Goal: Task Accomplishment & Management: Use online tool/utility

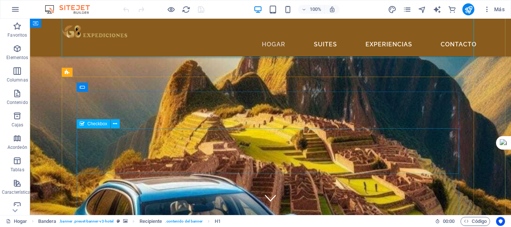
scroll to position [112, 0]
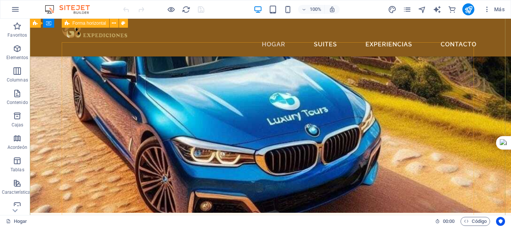
scroll to position [112, 0]
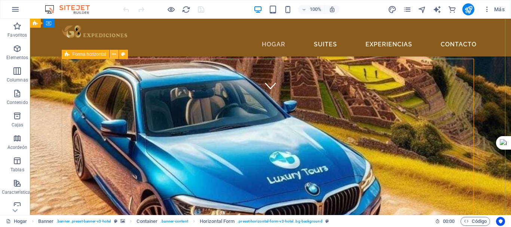
click at [116, 55] on icon at bounding box center [114, 55] width 4 height 8
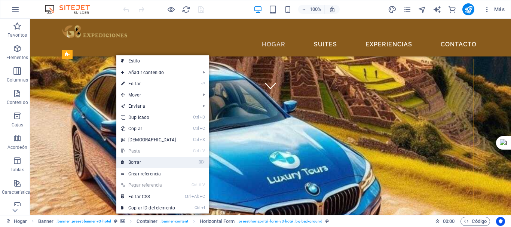
click at [145, 161] on link "⌦ Borrar" at bounding box center [148, 162] width 64 height 11
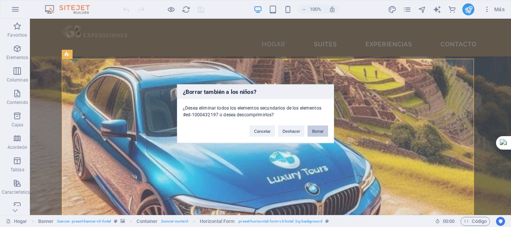
drag, startPoint x: 323, startPoint y: 132, endPoint x: 292, endPoint y: 113, distance: 35.6
click at [323, 132] on font "Borrar" at bounding box center [318, 131] width 12 height 4
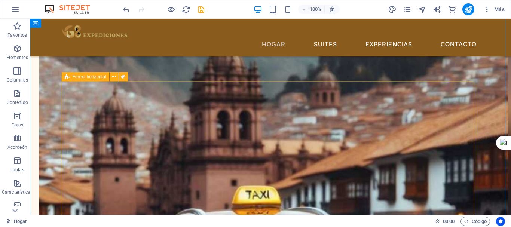
scroll to position [1460, 0]
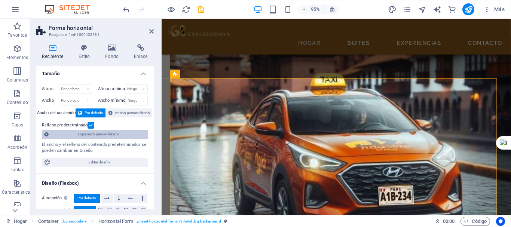
scroll to position [0, 0]
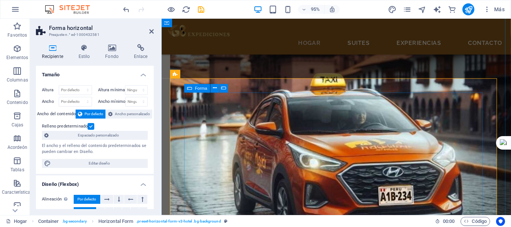
click at [228, 88] on font "Fecha y hora" at bounding box center [220, 88] width 25 height 5
click at [238, 88] on icon at bounding box center [240, 88] width 4 height 7
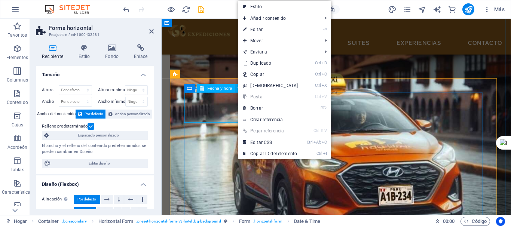
click at [222, 88] on font "Fecha y hora" at bounding box center [220, 88] width 25 height 5
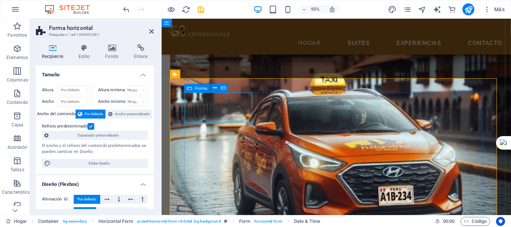
click at [189, 89] on icon at bounding box center [189, 88] width 5 height 9
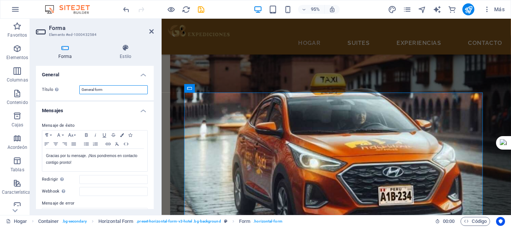
click at [91, 89] on input "General form" at bounding box center [113, 89] width 69 height 9
click at [109, 91] on input "General form" at bounding box center [113, 89] width 69 height 9
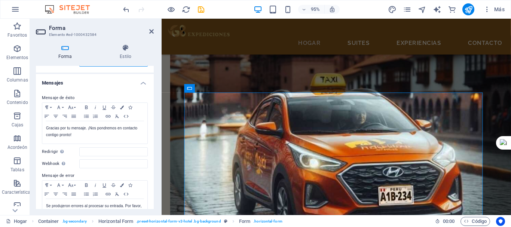
scroll to position [37, 0]
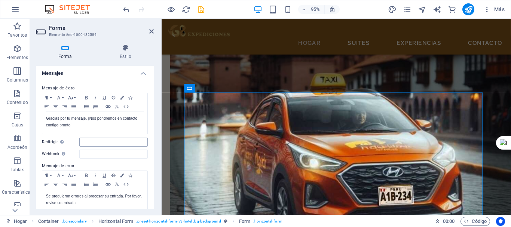
type input "reserva"
click at [83, 142] on input "Redirigir Define un objetivo de redireccionamiento tras el envío exitoso del fo…" at bounding box center [113, 142] width 69 height 9
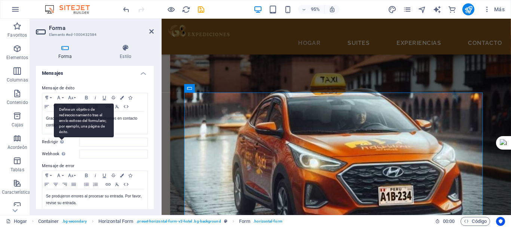
click at [60, 137] on div "Define un objetivo de redireccionamiento tras el envío exitoso del formulario; …" at bounding box center [84, 121] width 60 height 34
click at [79, 139] on input "Redirigir Define un objetivo de redireccionamiento tras el envío exitoso del fo…" at bounding box center [113, 142] width 69 height 9
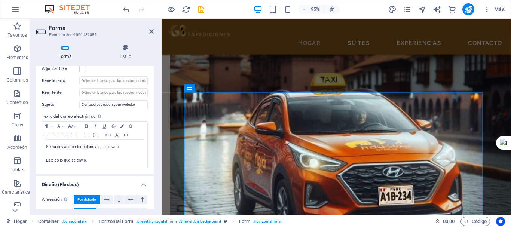
scroll to position [276, 0]
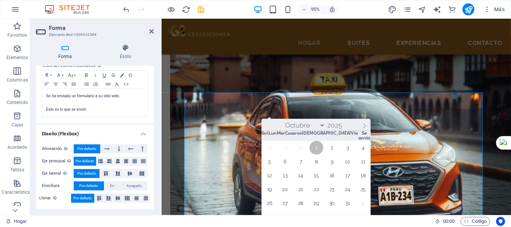
click at [324, 156] on font "1" at bounding box center [324, 155] width 2 height 6
type input "01/10/2025"
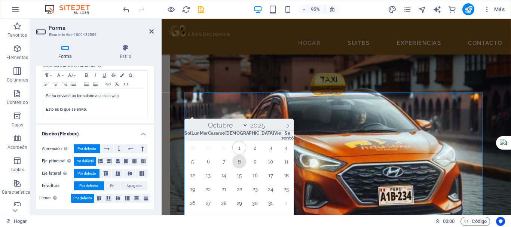
click at [247, 166] on span "8" at bounding box center [243, 169] width 15 height 15
type input "08/10/2025"
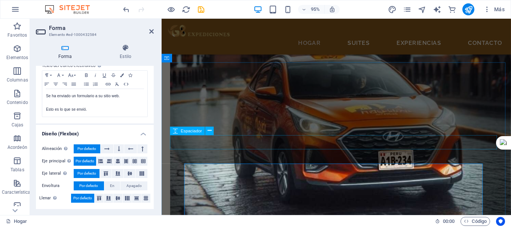
scroll to position [1395, 0]
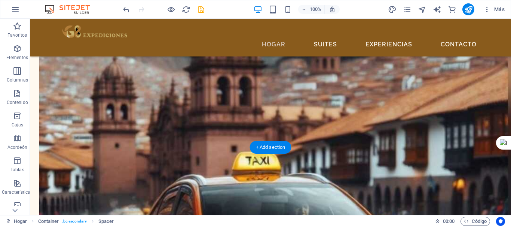
scroll to position [1642, 0]
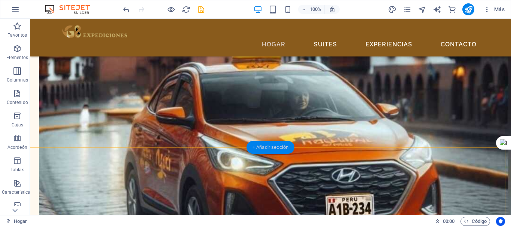
click at [257, 148] on font "+ Añadir sección" at bounding box center [271, 148] width 36 height 6
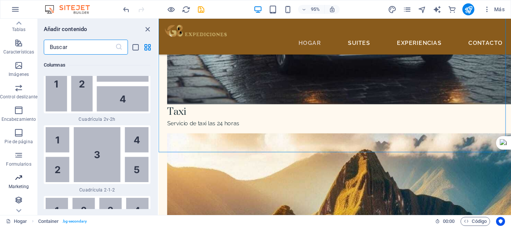
scroll to position [150, 0]
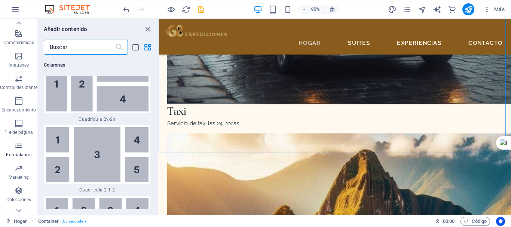
click at [20, 151] on span "Formularios" at bounding box center [18, 151] width 37 height 18
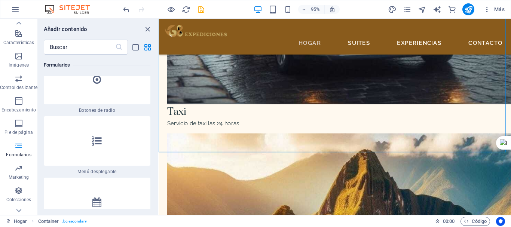
scroll to position [11946, 0]
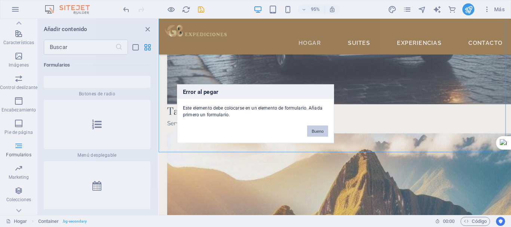
drag, startPoint x: 313, startPoint y: 128, endPoint x: 153, endPoint y: 114, distance: 160.9
click at [313, 128] on button "Bueno" at bounding box center [317, 130] width 21 height 11
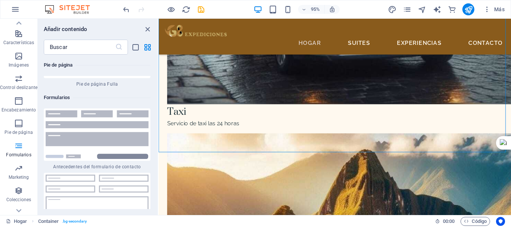
scroll to position [11047, 0]
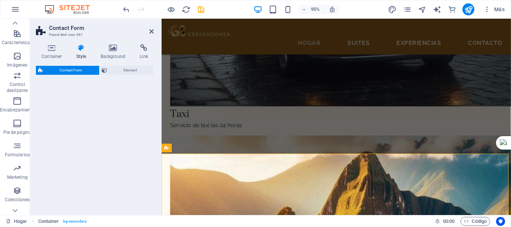
select select "rem"
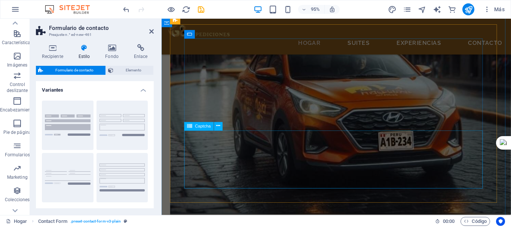
scroll to position [1490, 0]
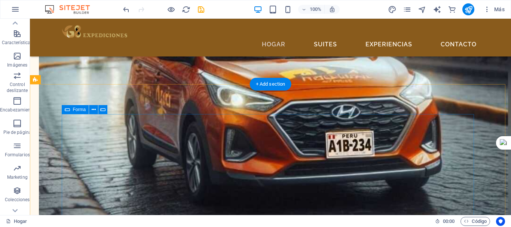
scroll to position [1705, 0]
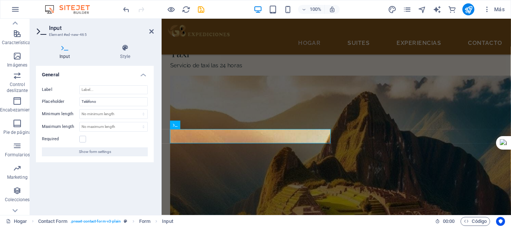
scroll to position [1715, 0]
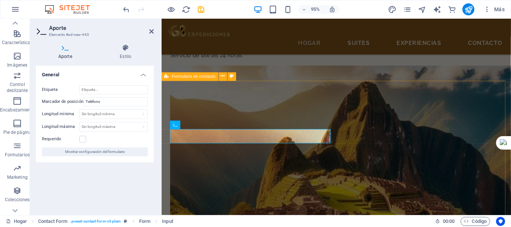
select select "rem"
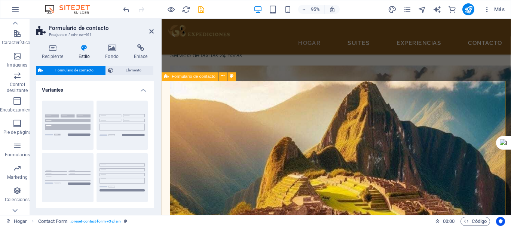
click at [51, 49] on icon at bounding box center [52, 47] width 33 height 7
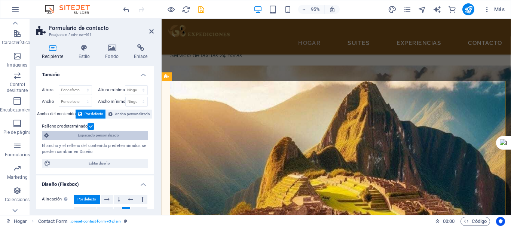
scroll to position [37, 0]
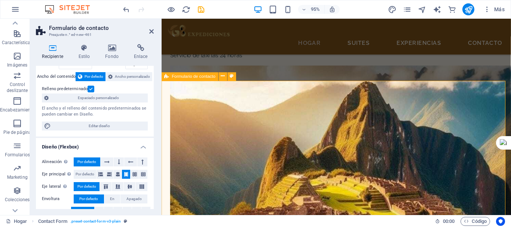
click at [183, 77] on font "Formulario de contacto" at bounding box center [194, 76] width 44 height 5
click at [224, 77] on icon at bounding box center [223, 76] width 4 height 7
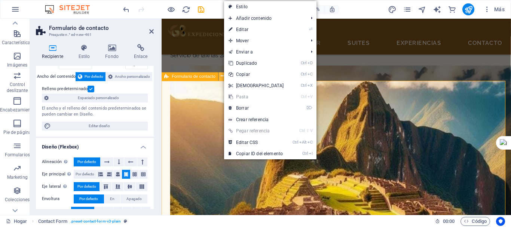
click at [224, 77] on icon at bounding box center [223, 76] width 4 height 7
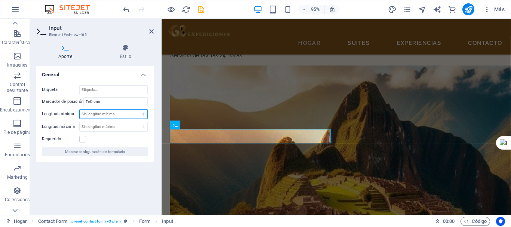
click at [93, 115] on select "Sin longitud mínima caracteres" at bounding box center [114, 114] width 68 height 9
click at [102, 104] on input "Teléfono" at bounding box center [115, 101] width 64 height 9
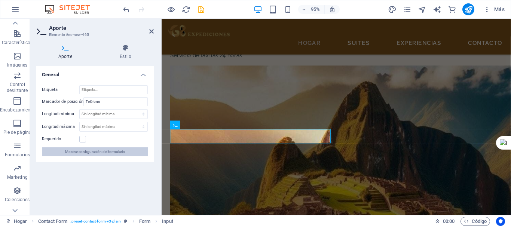
click at [94, 153] on font "Mostrar configuración del formulario" at bounding box center [95, 152] width 60 height 4
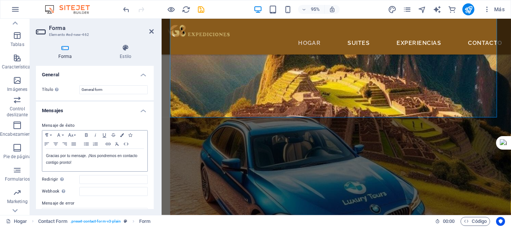
scroll to position [1828, 0]
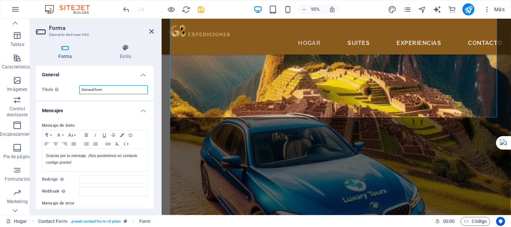
click at [110, 90] on input "General form" at bounding box center [113, 89] width 69 height 9
click at [100, 90] on input "reserva de 8.com" at bounding box center [113, 89] width 69 height 9
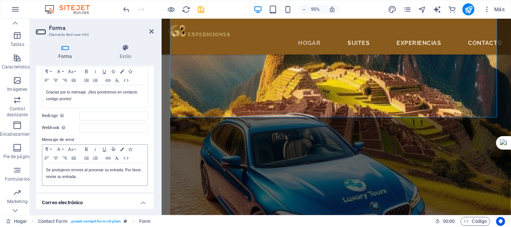
scroll to position [75, 0]
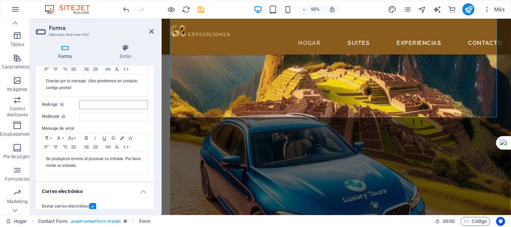
type input "reserva de g8.com"
click at [111, 107] on input "Redirigir Define un objetivo de redireccionamiento tras el envío exitoso del fo…" at bounding box center [113, 104] width 69 height 9
click at [94, 105] on input "Redirigir Define un objetivo de redireccionamiento tras el envío exitoso del fo…" at bounding box center [113, 104] width 69 height 9
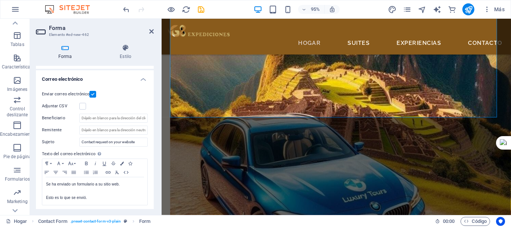
scroll to position [225, 0]
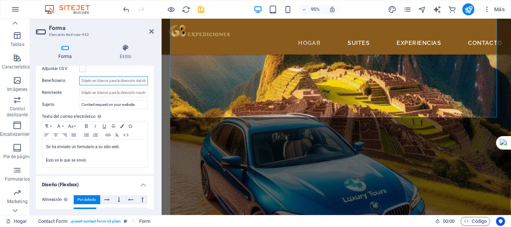
click at [94, 85] on input "Beneficiario" at bounding box center [113, 80] width 69 height 9
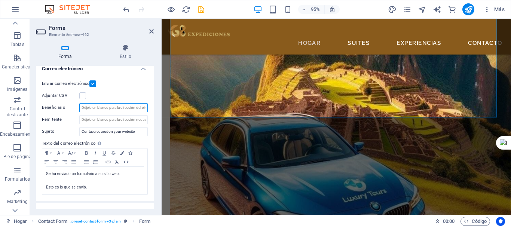
scroll to position [187, 0]
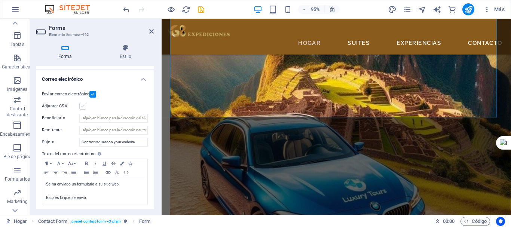
click at [82, 109] on label at bounding box center [82, 106] width 7 height 7
click at [0, 0] on input "Adjuntar CSV" at bounding box center [0, 0] width 0 height 0
click at [85, 110] on div "Adjuntar CSV" at bounding box center [95, 106] width 106 height 9
click at [83, 108] on label at bounding box center [82, 106] width 7 height 7
click at [0, 0] on input "Adjuntar CSV" at bounding box center [0, 0] width 0 height 0
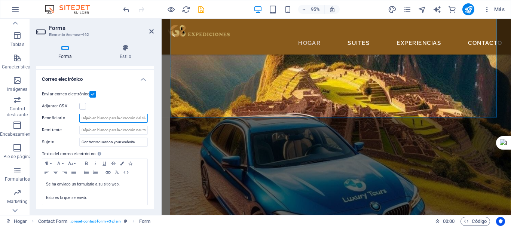
click at [94, 116] on input "Beneficiario" at bounding box center [113, 118] width 69 height 9
type input "[EMAIL_ADDRESS][DOMAIN_NAME]"
click at [109, 130] on input "Remitente" at bounding box center [113, 130] width 69 height 9
type input "reservas@g8expediciones.com"
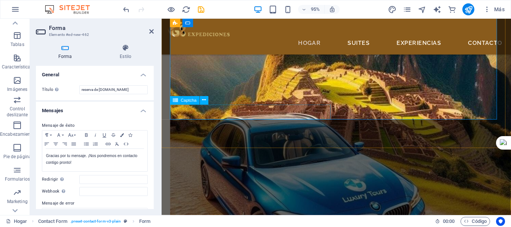
scroll to position [1790, 0]
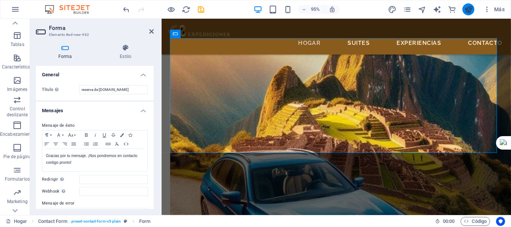
click at [468, 13] on icon "publicar" at bounding box center [469, 9] width 9 height 9
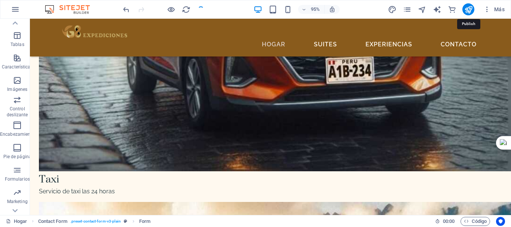
checkbox input "false"
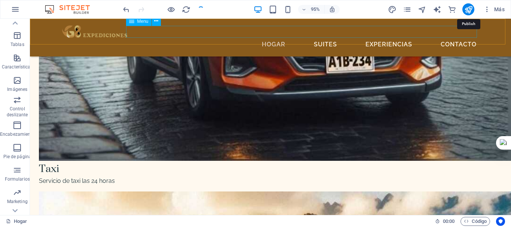
scroll to position [1780, 0]
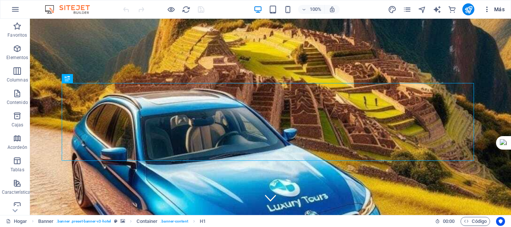
click at [489, 9] on icon "button" at bounding box center [487, 9] width 7 height 7
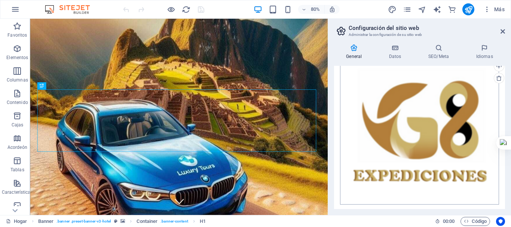
scroll to position [195, 0]
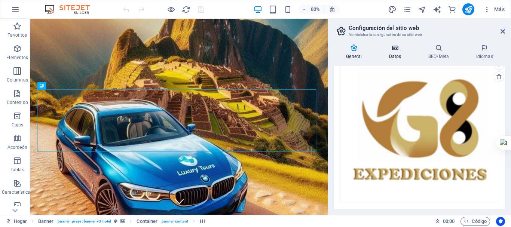
click at [386, 48] on icon at bounding box center [395, 47] width 36 height 7
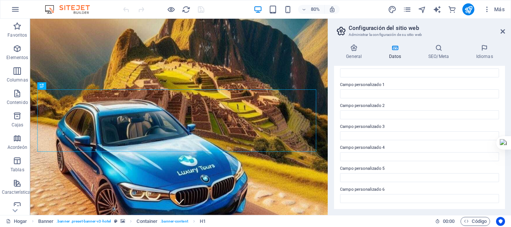
scroll to position [0, 0]
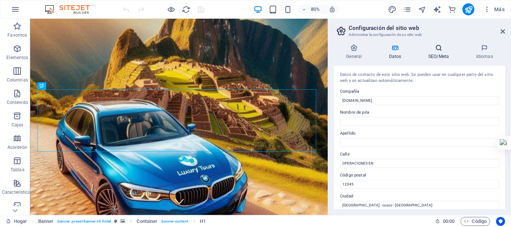
click at [434, 53] on h4 "SEO/Meta" at bounding box center [441, 52] width 48 height 16
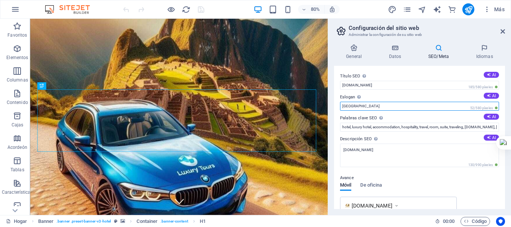
click at [378, 109] on input "[GEOGRAPHIC_DATA]" at bounding box center [419, 106] width 159 height 9
click at [378, 109] on input "Berlin" at bounding box center [419, 106] width 159 height 9
type input "p"
type input "[GEOGRAPHIC_DATA]"
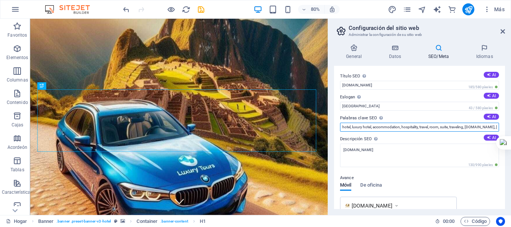
click at [380, 128] on input "hotel, luxury hotel, accommodation, hospitality, travel, room, suite, traveling…" at bounding box center [419, 127] width 159 height 9
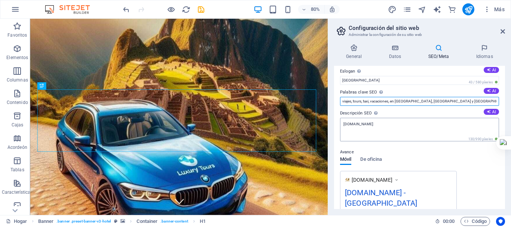
scroll to position [37, 0]
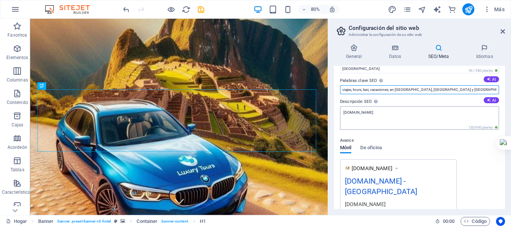
type input "viajes, tours, taxi, vacaciones, en [GEOGRAPHIC_DATA], [GEOGRAPHIC_DATA] y [GEO…"
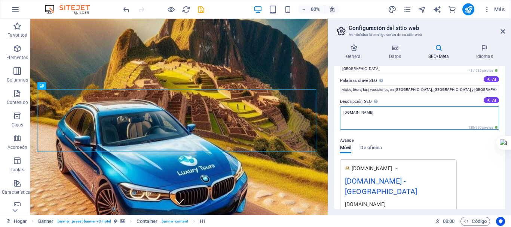
click at [388, 119] on textarea "[DOMAIN_NAME]" at bounding box center [419, 118] width 159 height 24
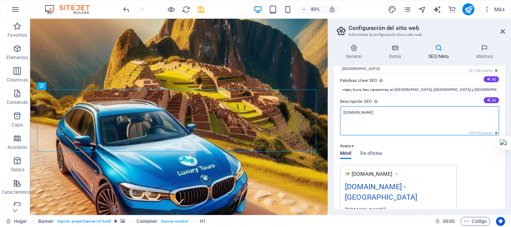
click at [388, 119] on textarea "[DOMAIN_NAME]" at bounding box center [419, 120] width 159 height 29
type textarea "S"
type textarea "s"
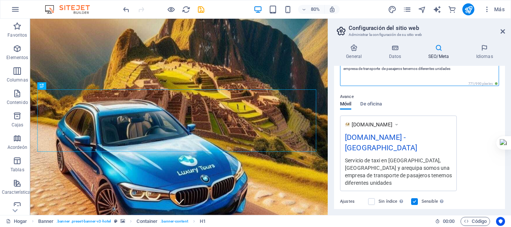
scroll to position [75, 0]
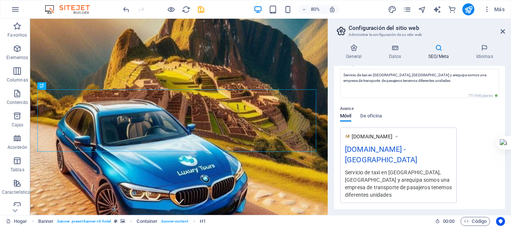
click at [0, 0] on sider-quick-compose-btn at bounding box center [0, 0] width 0 height 0
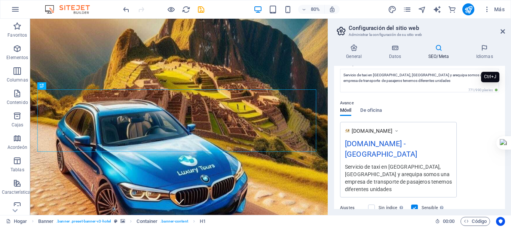
click at [0, 0] on sider-quick-compose-btn at bounding box center [0, 0] width 0 height 0
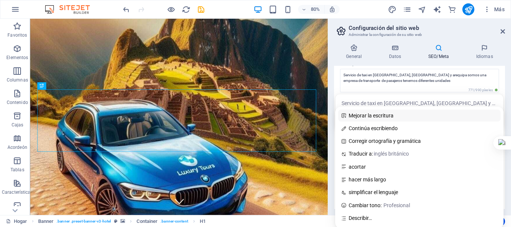
click at [383, 113] on span "Mejorar la escritura" at bounding box center [424, 116] width 151 height 7
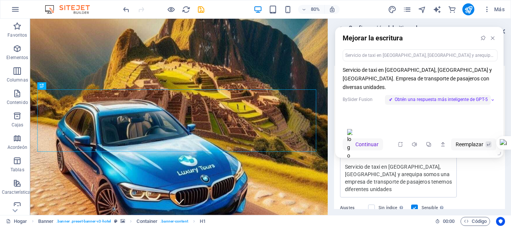
click at [427, 96] on span "Obtén una respuesta más inteligente de GPT-5" at bounding box center [441, 99] width 93 height 7
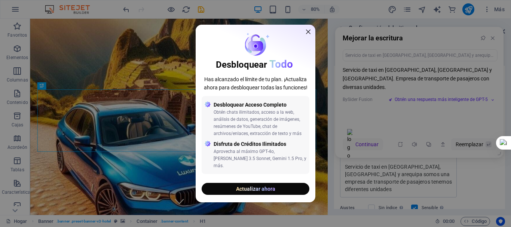
click at [308, 35] on icon "close" at bounding box center [308, 32] width 6 height 6
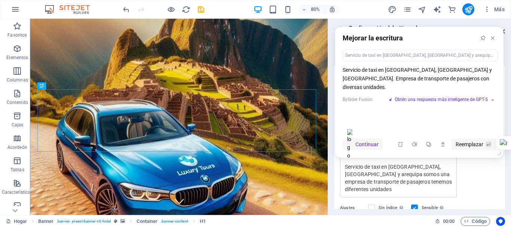
click at [372, 114] on div "Servicio de taxi en Lima, Cusco y Arequipa. Empresa de transporte de pasajeros …" at bounding box center [419, 98] width 168 height 65
click at [374, 146] on font "Continuar" at bounding box center [367, 145] width 23 height 6
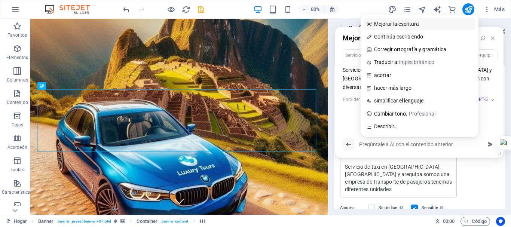
click at [399, 24] on span "Mejorar la escritura" at bounding box center [424, 24] width 100 height 7
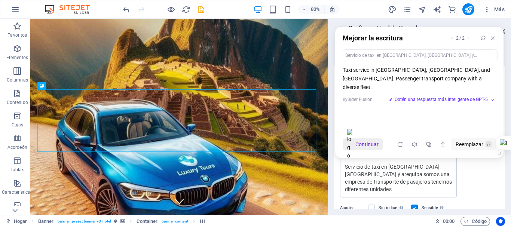
click at [371, 145] on span "Continuar" at bounding box center [367, 144] width 23 height 8
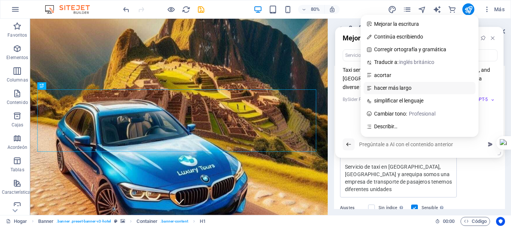
click at [392, 88] on span "hacer más largo" at bounding box center [424, 88] width 100 height 7
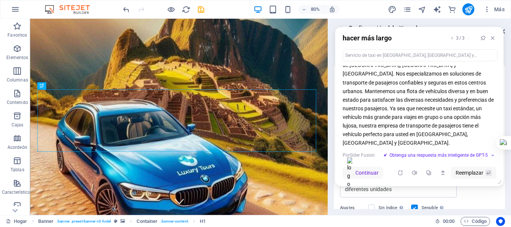
scroll to position [0, 0]
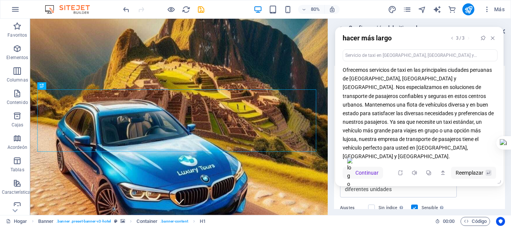
drag, startPoint x: 343, startPoint y: 73, endPoint x: 431, endPoint y: 150, distance: 117.0
click at [431, 150] on p "Ofrecemos servicios de taxi en las principales ciudades peruanas de Lima, Cusco…" at bounding box center [419, 113] width 153 height 95
click at [494, 41] on button at bounding box center [493, 38] width 10 height 10
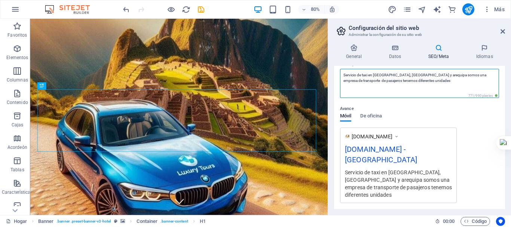
click at [391, 81] on textarea "Servicio de taxi en Lima, cusco y arequipa somos una empresa de transporte de p…" at bounding box center [419, 83] width 159 height 29
paste textarea "Ofrecemos servicios de taxi en las principales ciudades peruanas de Lima, Cusco…"
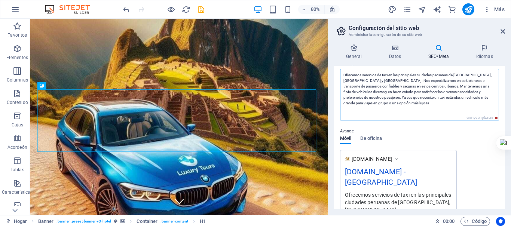
drag, startPoint x: 358, startPoint y: 87, endPoint x: 399, endPoint y: 88, distance: 41.2
click at [399, 88] on textarea "Ofrecemos servicios de taxi en las principales ciudades peruanas de Lima, Cusco…" at bounding box center [419, 95] width 159 height 52
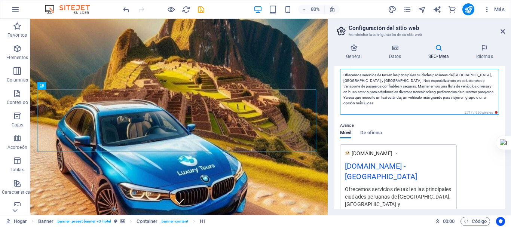
drag, startPoint x: 380, startPoint y: 91, endPoint x: 490, endPoint y: 100, distance: 109.7
click at [490, 100] on textarea "Ofrecemos servicios de taxi en las principales ciudades peruanas de Lima, Cusco…" at bounding box center [419, 92] width 159 height 46
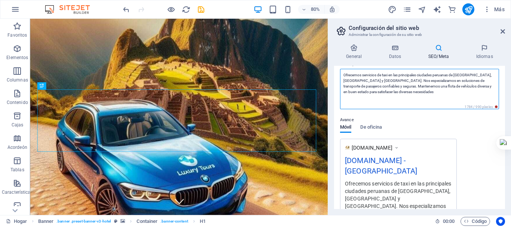
drag, startPoint x: 360, startPoint y: 80, endPoint x: 357, endPoint y: 88, distance: 8.4
click at [357, 88] on textarea "Ofrecemos servicios de taxi en las principales ciudades peruanas de Lima, Cusco…" at bounding box center [419, 89] width 159 height 40
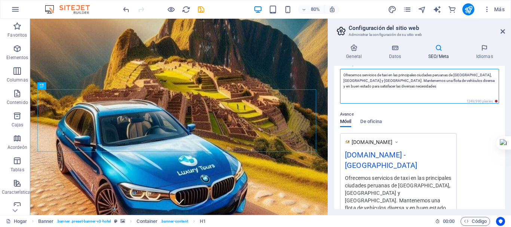
click at [411, 92] on textarea "Ofrecemos servicios de taxi en las principales ciudades peruanas de Lima, Cusco…" at bounding box center [419, 86] width 159 height 35
click at [452, 76] on textarea "Ofrecemos servicios de taxi en las principales ciudades peruanas de Lima, Cusco…" at bounding box center [419, 86] width 159 height 35
click at [420, 75] on textarea "Ofrecemos servicios de taxi en las principales ciudades de Lima, Cusco y Arequi…" at bounding box center [419, 86] width 159 height 35
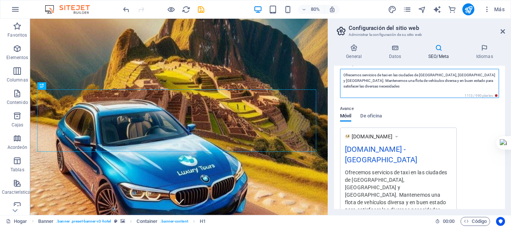
click at [439, 92] on textarea "Ofrecemos servicios de taxi en las ciudades de Lima, Cusco y Arequipa. Mantenem…" at bounding box center [419, 83] width 159 height 29
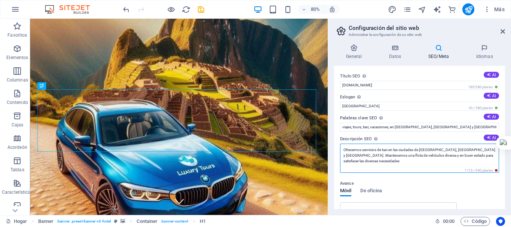
scroll to position [37, 0]
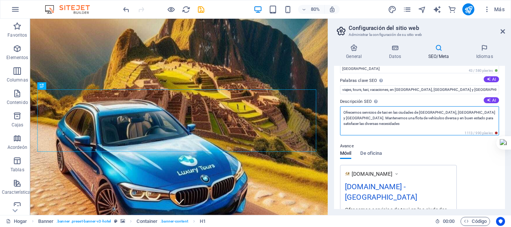
drag, startPoint x: 390, startPoint y: 112, endPoint x: 363, endPoint y: 112, distance: 27.3
click at [363, 112] on textarea "Ofrecemos servicios de taxi en las ciudades de Lima, Cusco y Arequipa. Mantenem…" at bounding box center [419, 120] width 159 height 29
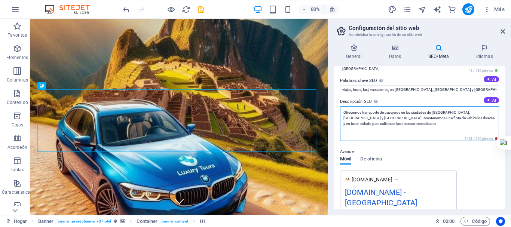
click at [405, 124] on textarea "Ofrecemos transporte de pasajeros en las ciudades de [GEOGRAPHIC_DATA], [GEOGRA…" at bounding box center [419, 123] width 159 height 35
type textarea "Ofrecemos transporte de pasajeros en las ciudades de [GEOGRAPHIC_DATA], [GEOGRA…"
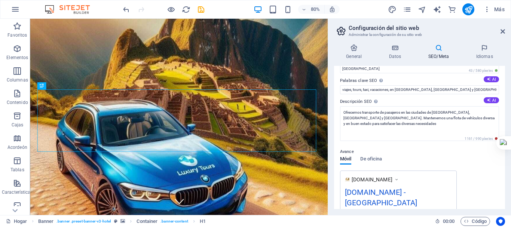
click at [398, 97] on label "Descripción SEO Describe el contenido de tu sitio web: ¡esto es crucial para lo…" at bounding box center [419, 101] width 159 height 9
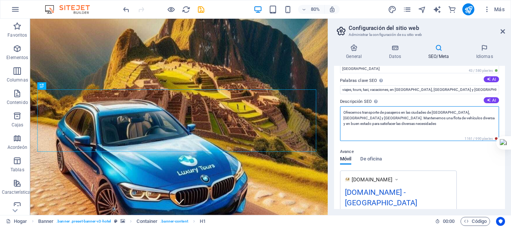
click at [398, 106] on textarea "Ofrecemos transporte de pasajeros en las ciudades de [GEOGRAPHIC_DATA], [GEOGRA…" at bounding box center [419, 123] width 159 height 35
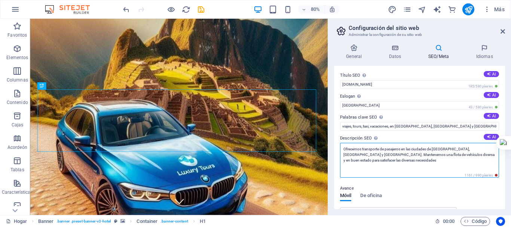
scroll to position [0, 0]
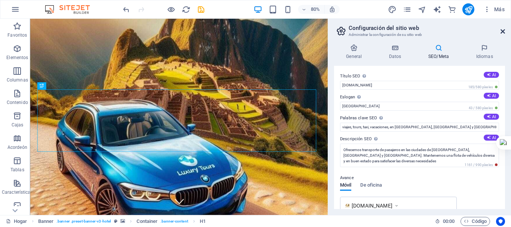
click at [501, 31] on icon at bounding box center [503, 31] width 4 height 6
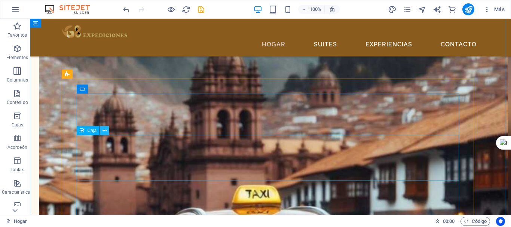
scroll to position [1460, 0]
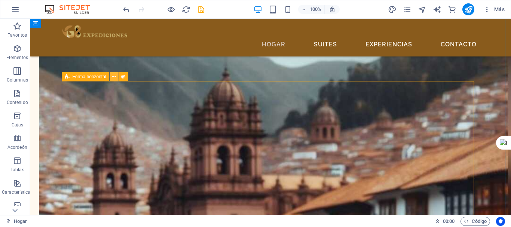
click at [114, 78] on icon at bounding box center [114, 77] width 4 height 8
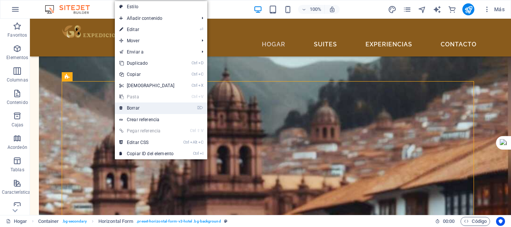
click at [131, 105] on link "⌦ Borrar" at bounding box center [147, 108] width 64 height 11
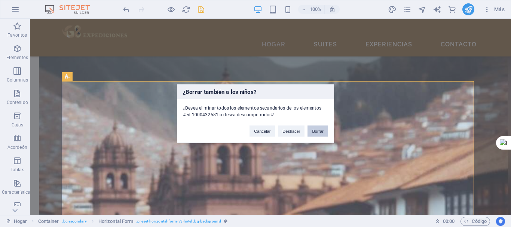
click at [316, 128] on button "Borrar" at bounding box center [318, 130] width 21 height 11
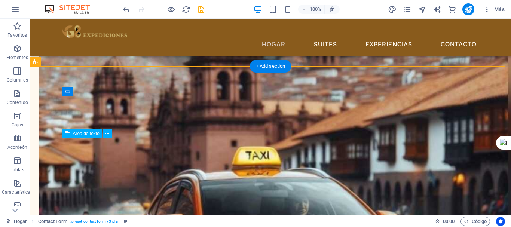
scroll to position [1535, 0]
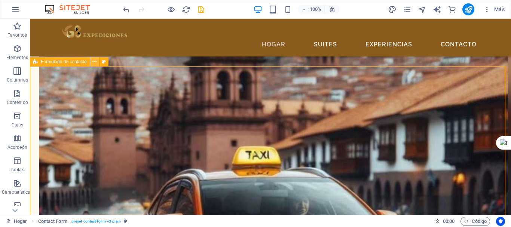
click at [94, 63] on icon at bounding box center [94, 62] width 4 height 8
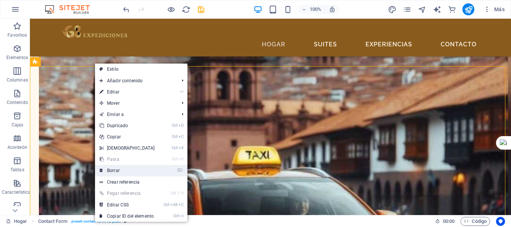
click at [138, 173] on link "⌦ Borrar" at bounding box center [127, 170] width 64 height 11
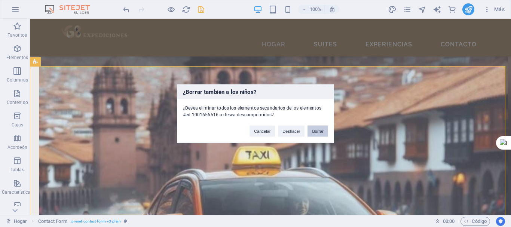
click at [316, 130] on font "Borrar" at bounding box center [318, 131] width 12 height 4
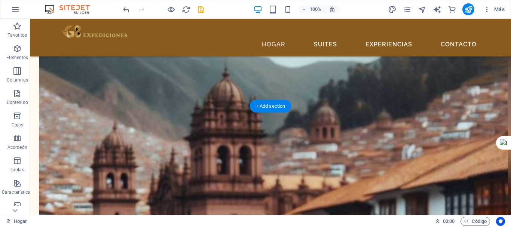
scroll to position [1498, 0]
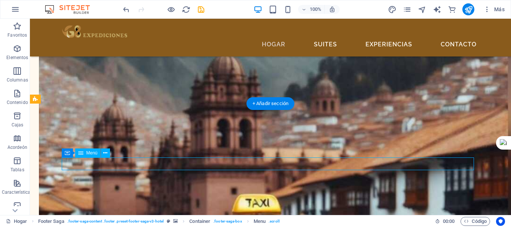
select select
select select "1"
select select
select select "2"
select select
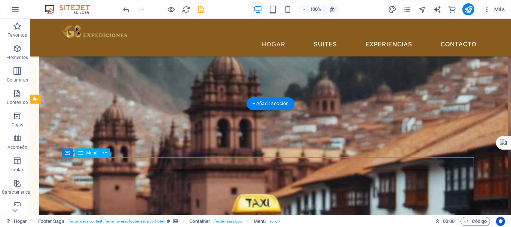
select select "3"
select select
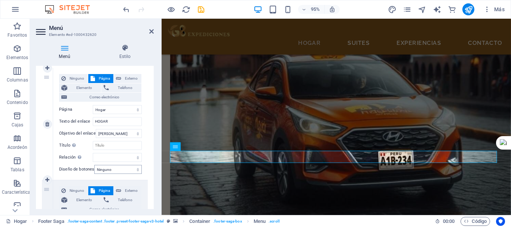
scroll to position [112, 0]
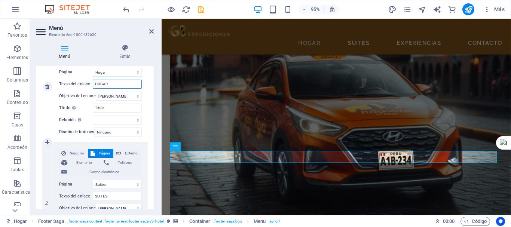
click at [118, 82] on input "HOGAR" at bounding box center [117, 84] width 49 height 9
type input "IN"
select select
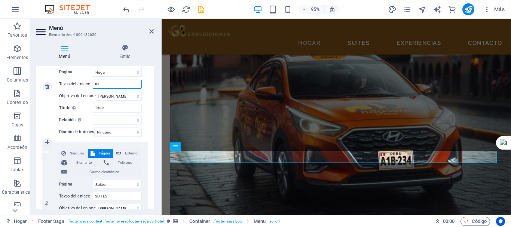
select select
type input "INI"
select select
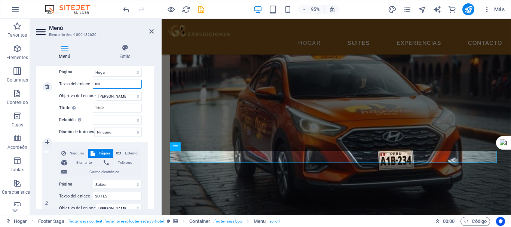
select select
type input "INICIO"
select select
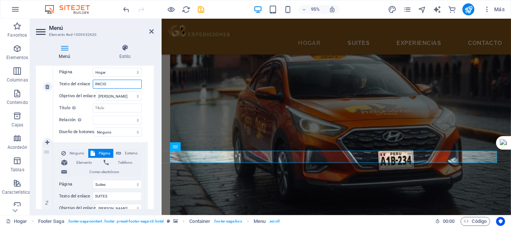
select select
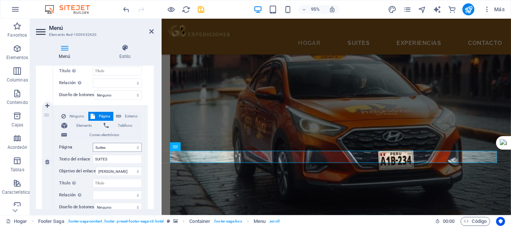
scroll to position [150, 0]
type input "INICIO"
click at [111, 154] on div "Ninguno Página Externo Elemento Teléfono Correo electrónico Página Hogar Suites…" at bounding box center [100, 156] width 83 height 88
click at [110, 151] on select "Hogar Suites Experiencias Contacto Aviso legal Privacidad" at bounding box center [117, 147] width 49 height 9
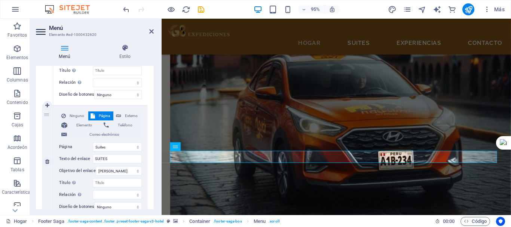
click at [112, 167] on div "Ninguno Página Externo Elemento Teléfono Correo electrónico Página Hogar Suites…" at bounding box center [100, 156] width 83 height 88
click at [113, 158] on input "SUITES" at bounding box center [117, 159] width 49 height 9
click at [113, 147] on select "Hogar Suites Experiencias Contacto Aviso legal Privacidad" at bounding box center [117, 147] width 49 height 9
click at [111, 146] on select "Hogar Suites Experiencias Contacto Aviso legal Privacidad" at bounding box center [117, 147] width 49 height 9
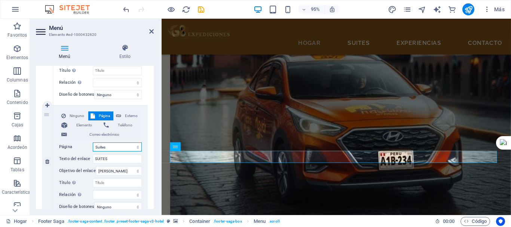
click at [110, 146] on select "Hogar Suites Experiencias Contacto Aviso legal Privacidad" at bounding box center [117, 147] width 49 height 9
click at [117, 158] on input "SUITES" at bounding box center [117, 159] width 49 height 9
type input "RESERVAR"
select select
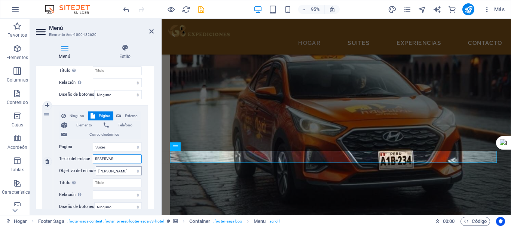
select select
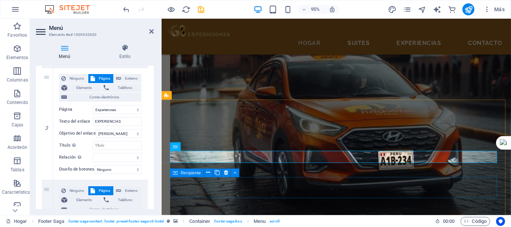
scroll to position [1545, 0]
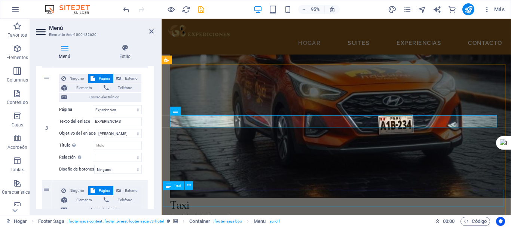
type input "RESERVAR"
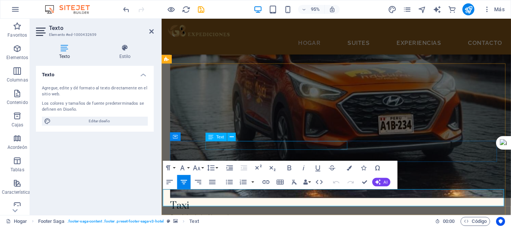
scroll to position [1546, 0]
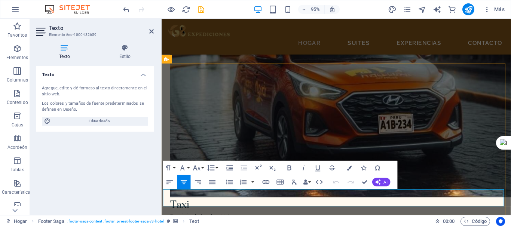
drag, startPoint x: 300, startPoint y: 203, endPoint x: 341, endPoint y: 203, distance: 40.4
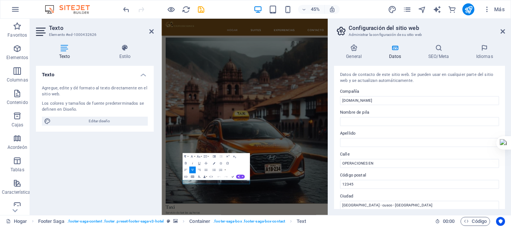
scroll to position [37, 0]
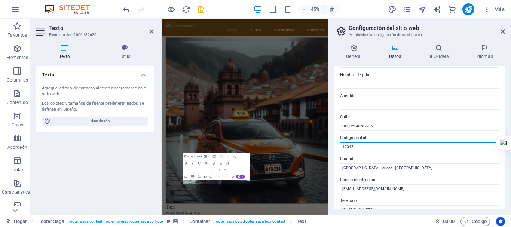
drag, startPoint x: 364, startPoint y: 148, endPoint x: 340, endPoint y: 150, distance: 23.3
click at [340, 150] on input "12345" at bounding box center [419, 147] width 159 height 9
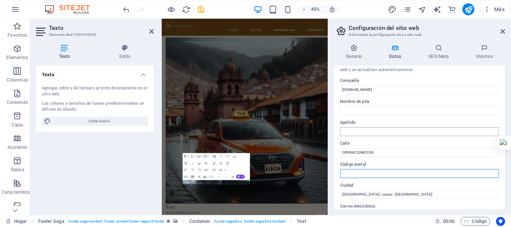
scroll to position [0, 0]
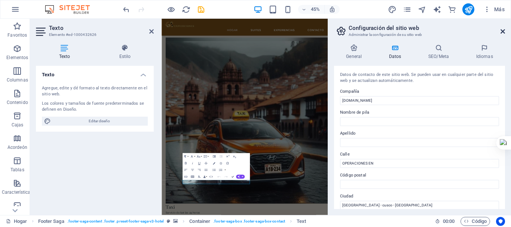
click at [505, 31] on icon at bounding box center [503, 31] width 4 height 6
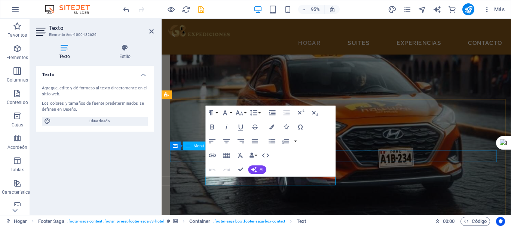
scroll to position [1508, 0]
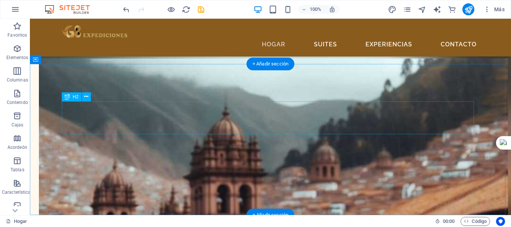
scroll to position [1386, 0]
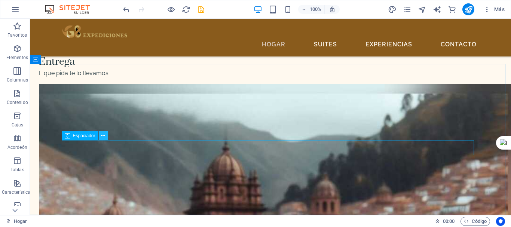
click at [101, 138] on icon at bounding box center [103, 136] width 4 height 8
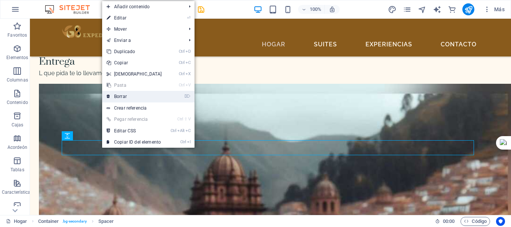
click at [127, 97] on link "⌦ Borrar" at bounding box center [134, 96] width 64 height 11
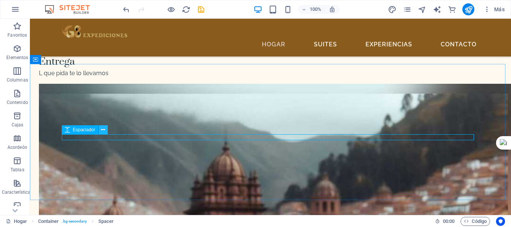
click at [101, 132] on icon at bounding box center [103, 130] width 4 height 8
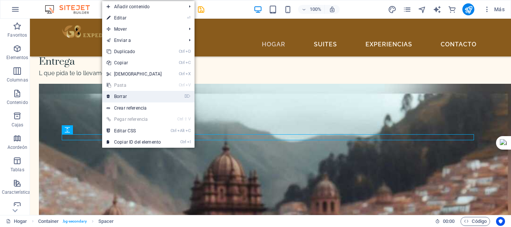
click at [126, 97] on font "Borrar" at bounding box center [120, 96] width 13 height 5
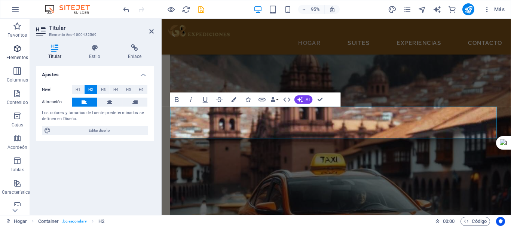
click at [12, 54] on span "Elementos" at bounding box center [17, 53] width 35 height 18
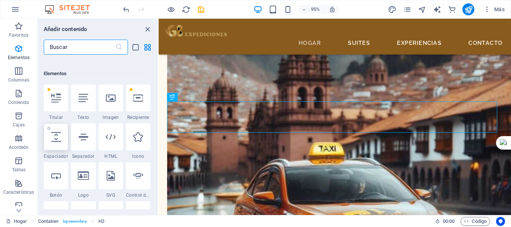
scroll to position [141, 0]
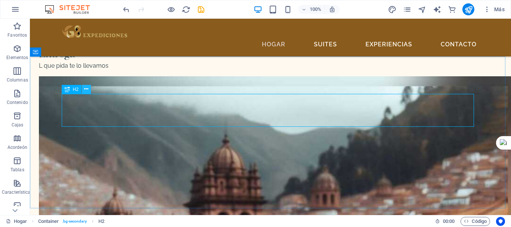
click at [88, 90] on icon at bounding box center [86, 89] width 4 height 8
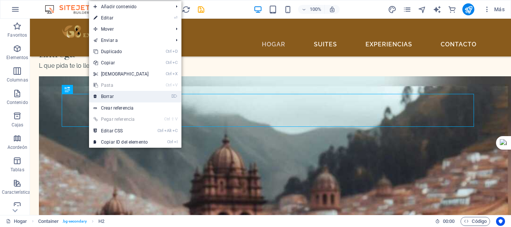
drag, startPoint x: 112, startPoint y: 95, endPoint x: 82, endPoint y: 77, distance: 35.1
click at [112, 95] on font "Borrar" at bounding box center [107, 96] width 13 height 5
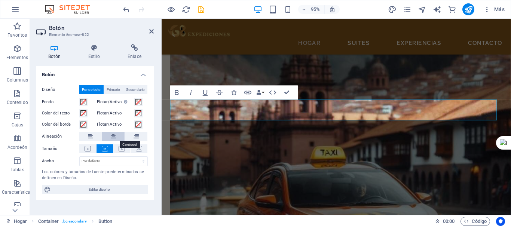
click at [110, 137] on button at bounding box center [113, 136] width 22 height 9
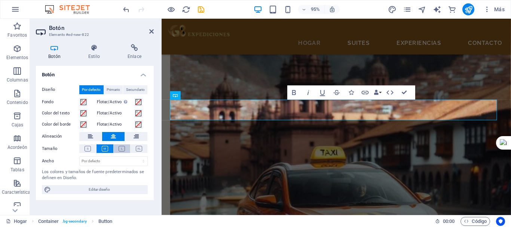
click at [119, 149] on icon at bounding box center [122, 149] width 6 height 6
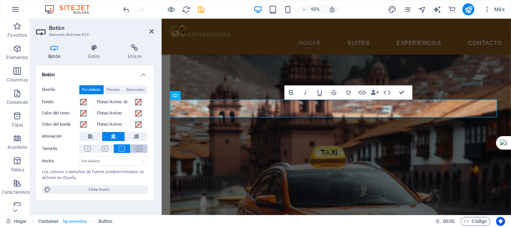
click at [136, 150] on icon at bounding box center [139, 149] width 6 height 6
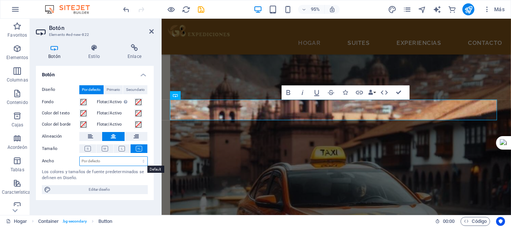
click at [104, 161] on select "Por defecto píxeles movimiento rápido del ojo % ellos vh Volkswagen" at bounding box center [114, 161] width 68 height 9
click at [111, 173] on font "Los colores y tamaños de fuente predeterminados se definen en Diseño." at bounding box center [93, 175] width 102 height 11
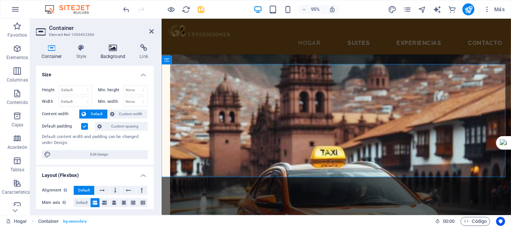
click at [108, 53] on h4 "Background" at bounding box center [114, 52] width 39 height 16
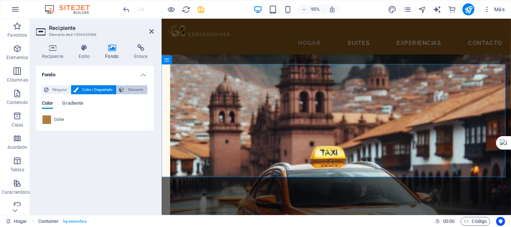
click at [144, 91] on span "Elemento" at bounding box center [136, 89] width 19 height 9
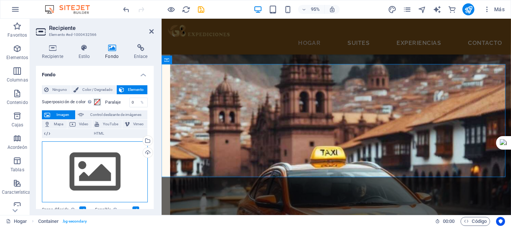
click at [103, 164] on div "Arrastre los archivos aquí, haga clic para elegir archivos o seleccione archivo…" at bounding box center [95, 172] width 106 height 61
click at [103, 164] on body "Texto original Valora esta traducción Tu opinión servirá para ayudar a mejorar …" at bounding box center [255, 113] width 511 height 227
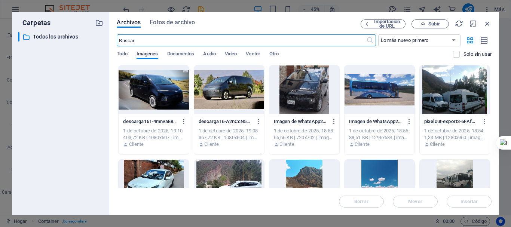
scroll to position [37, 0]
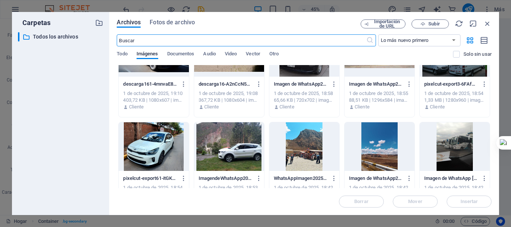
click at [375, 151] on div at bounding box center [380, 146] width 70 height 49
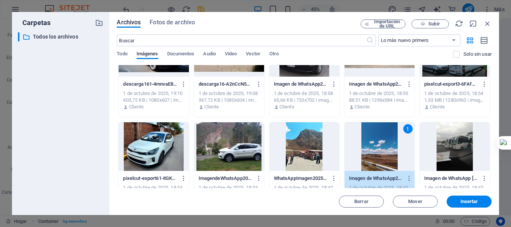
click at [375, 151] on div "1" at bounding box center [380, 146] width 70 height 49
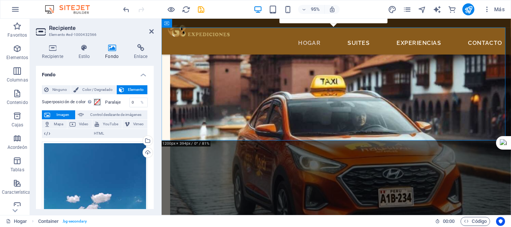
scroll to position [1393, 0]
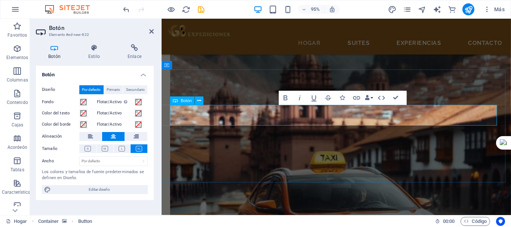
scroll to position [1356, 0]
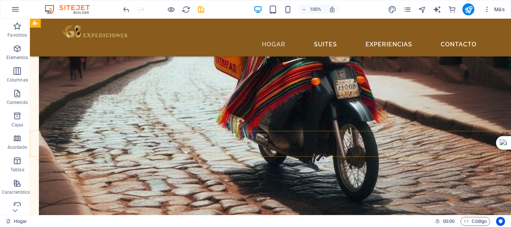
scroll to position [1092, 0]
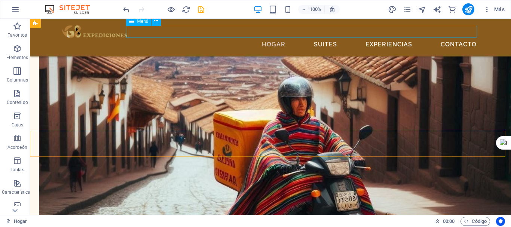
click at [330, 39] on nav "Hogar Suites Experiencias Contacto" at bounding box center [270, 45] width 419 height 12
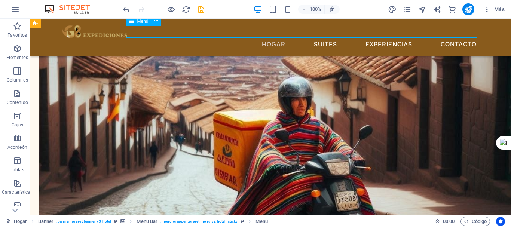
click at [330, 39] on nav "Hogar Suites Experiencias Contacto" at bounding box center [270, 45] width 419 height 12
click at [207, 39] on nav "Hogar Suites Experiencias Contacto" at bounding box center [270, 45] width 419 height 12
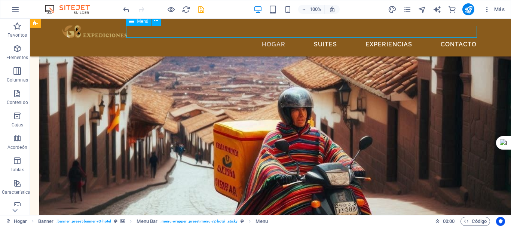
scroll to position [1102, 0]
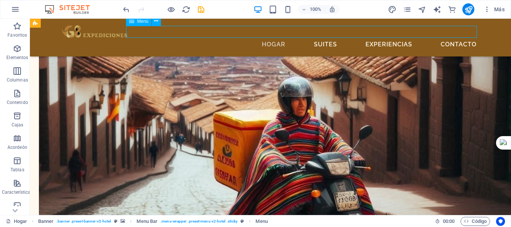
select select
select select "1"
select select
select select "2"
select select
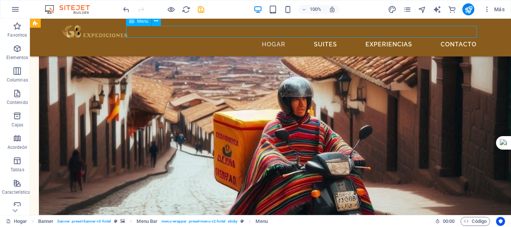
select select "3"
select select
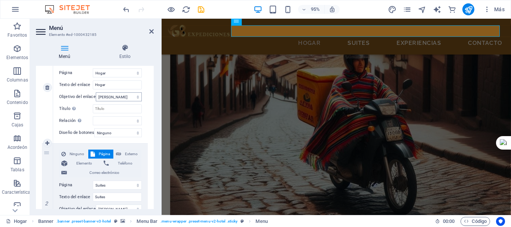
scroll to position [112, 0]
click at [117, 194] on input "Suites" at bounding box center [117, 196] width 49 height 9
type input "re"
select select
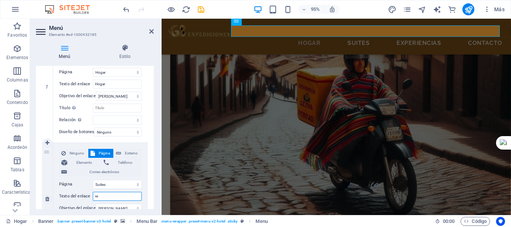
select select
type input "r"
select select
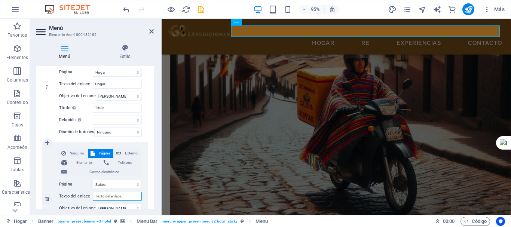
select select
type input "RESER"
select select
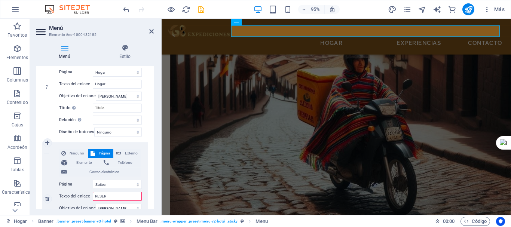
select select
type input "RESE"
select select
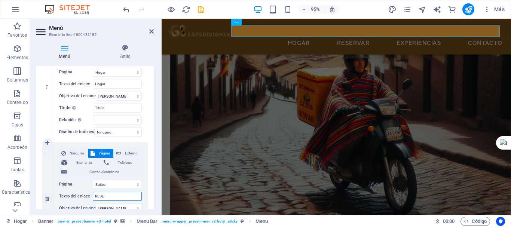
select select
type input "RESER"
select select
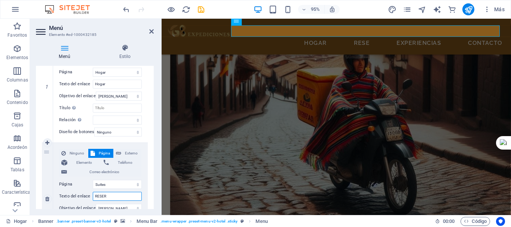
select select
type input "RESERVA"
select select
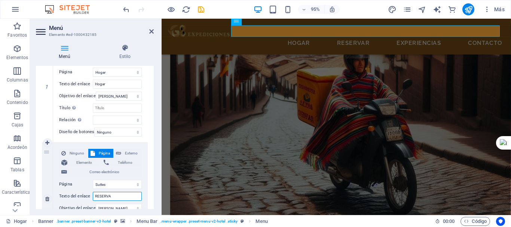
select select
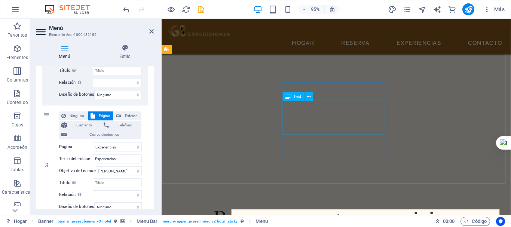
scroll to position [203, 0]
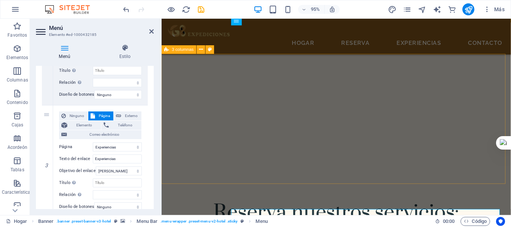
type input "RESERVA"
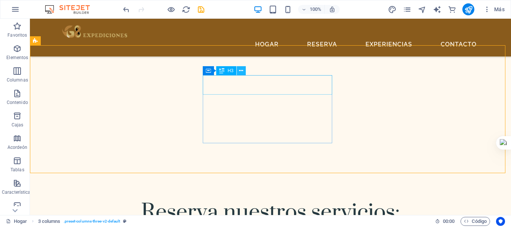
click at [242, 72] on icon at bounding box center [241, 71] width 4 height 8
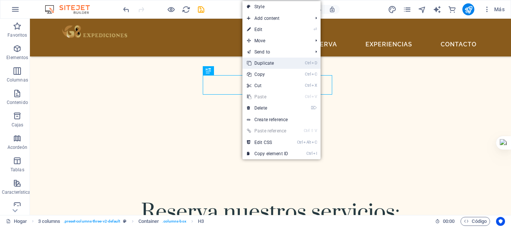
click at [268, 63] on link "Ctrl D Duplicate" at bounding box center [268, 63] width 50 height 11
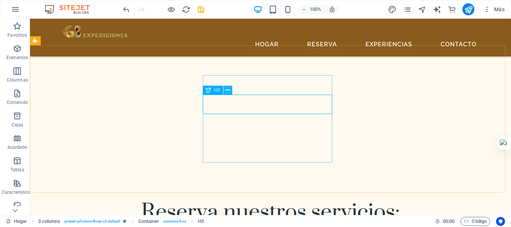
click at [229, 91] on icon at bounding box center [228, 90] width 4 height 8
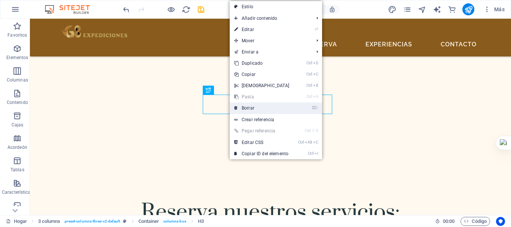
click at [253, 105] on link "⌦ Borrar" at bounding box center [262, 108] width 64 height 11
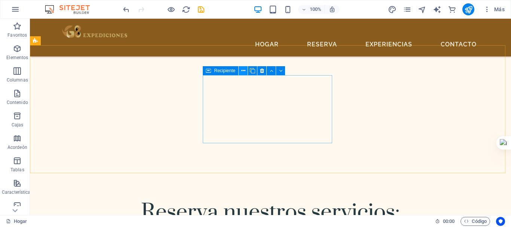
click at [242, 69] on icon at bounding box center [243, 71] width 4 height 8
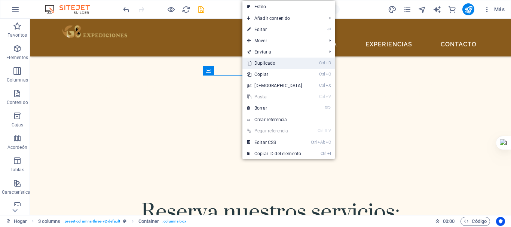
click at [269, 64] on font "Duplicado" at bounding box center [265, 63] width 21 height 5
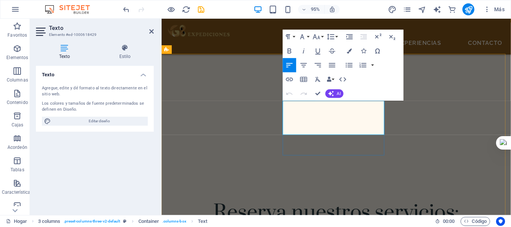
drag, startPoint x: 291, startPoint y: 111, endPoint x: 353, endPoint y: 134, distance: 66.7
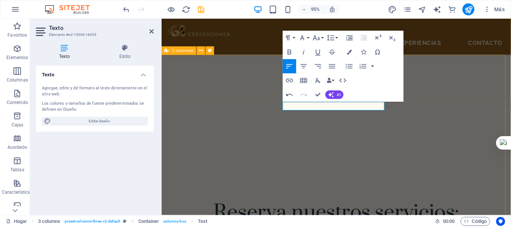
scroll to position [165, 0]
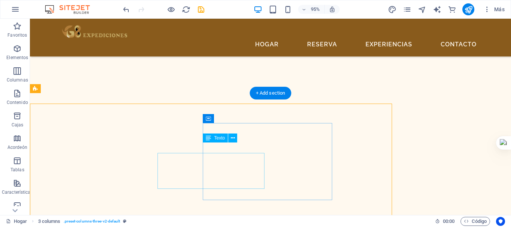
scroll to position [155, 0]
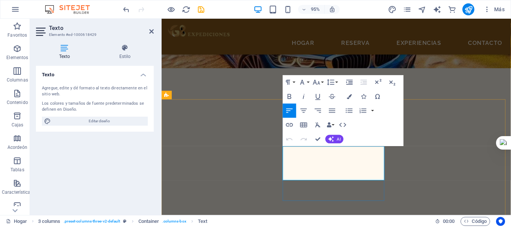
drag, startPoint x: 321, startPoint y: 169, endPoint x: 313, endPoint y: 170, distance: 8.3
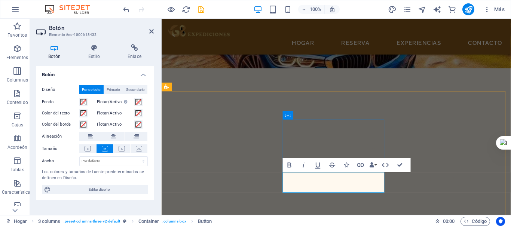
scroll to position [192, 0]
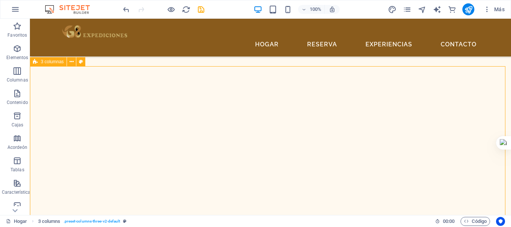
scroll to position [219, 0]
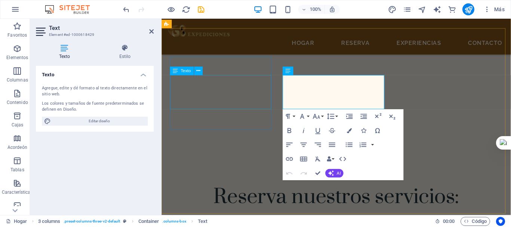
scroll to position [230, 0]
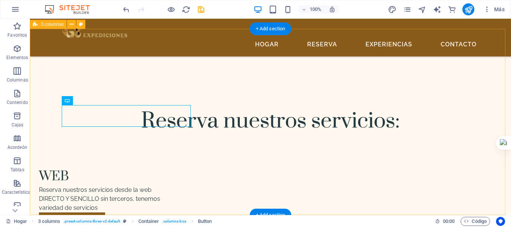
scroll to position [219, 0]
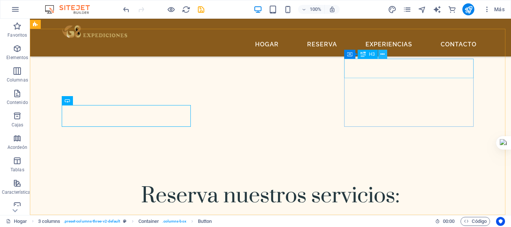
click at [384, 55] on icon at bounding box center [383, 55] width 4 height 8
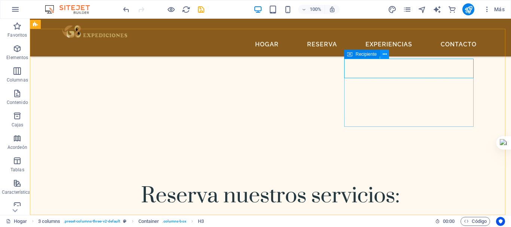
click at [383, 55] on icon at bounding box center [385, 55] width 4 height 8
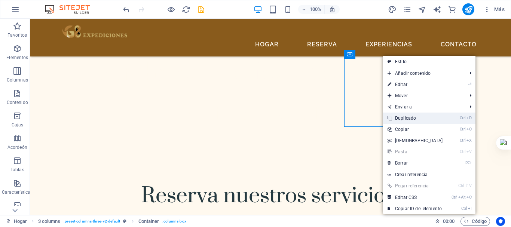
click at [407, 117] on font "Duplicado" at bounding box center [405, 118] width 21 height 5
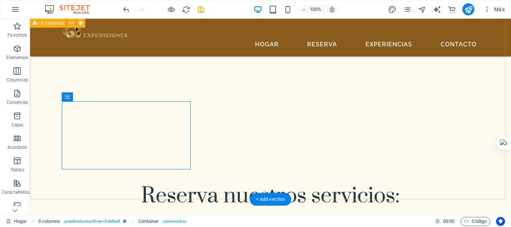
scroll to position [257, 0]
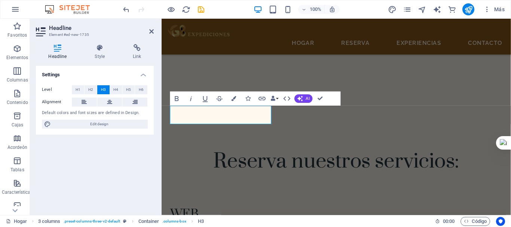
scroll to position [267, 0]
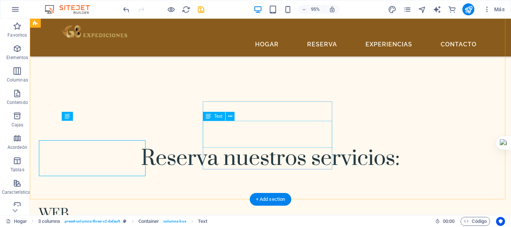
scroll to position [257, 0]
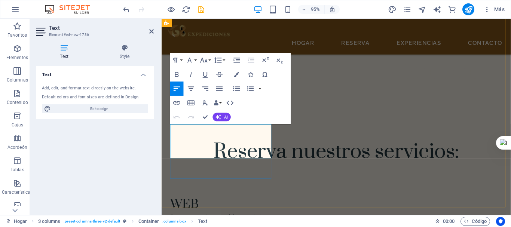
scroll to position [287, 0]
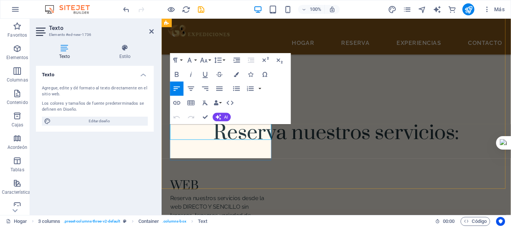
drag, startPoint x: 171, startPoint y: 135, endPoint x: 210, endPoint y: 149, distance: 42.3
drag, startPoint x: 171, startPoint y: 135, endPoint x: 230, endPoint y: 158, distance: 62.8
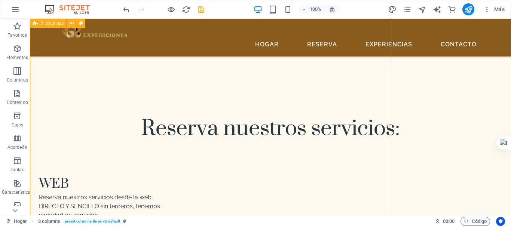
scroll to position [267, 0]
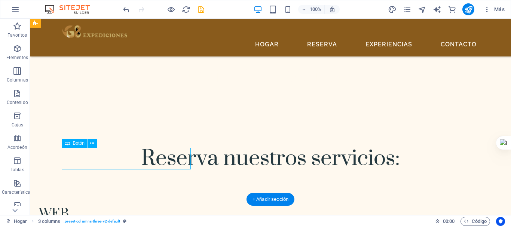
scroll to position [278, 0]
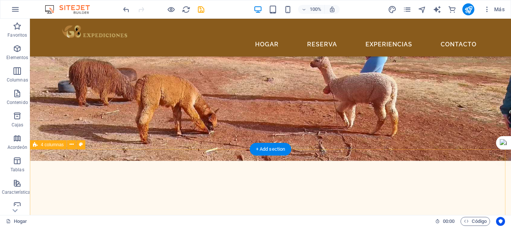
scroll to position [736, 0]
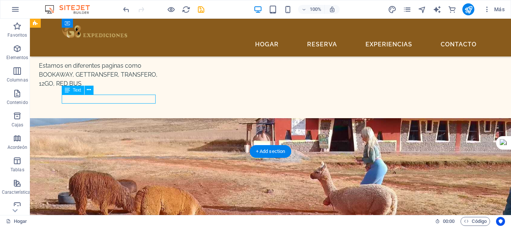
scroll to position [764, 0]
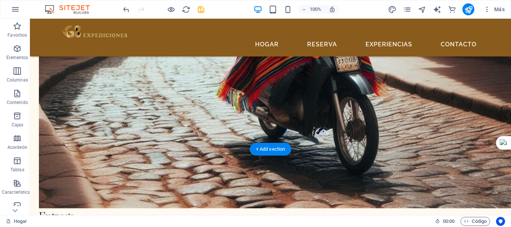
scroll to position [1465, 0]
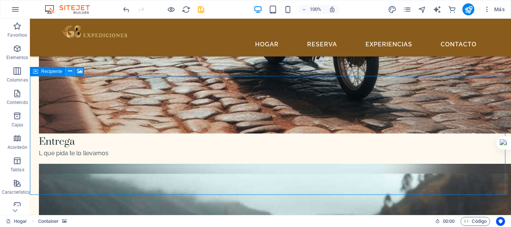
click at [72, 72] on icon at bounding box center [70, 71] width 4 height 8
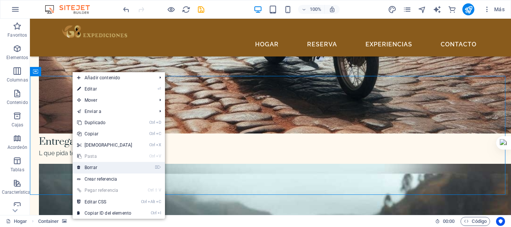
click at [104, 165] on link "⌦ Borrar" at bounding box center [105, 167] width 64 height 11
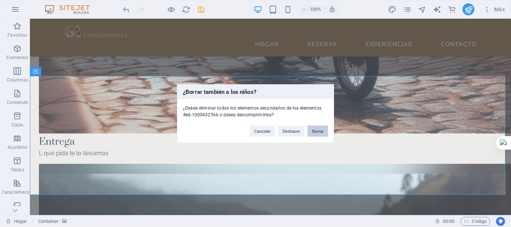
click at [317, 132] on font "Borrar" at bounding box center [318, 131] width 12 height 4
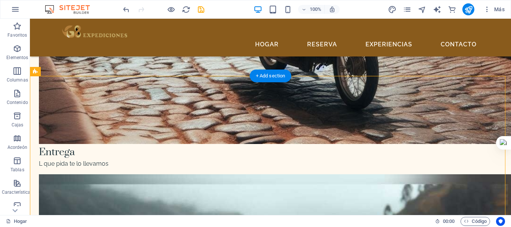
select select "footer"
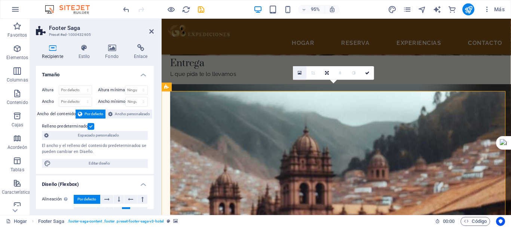
click at [297, 75] on link at bounding box center [300, 73] width 13 height 13
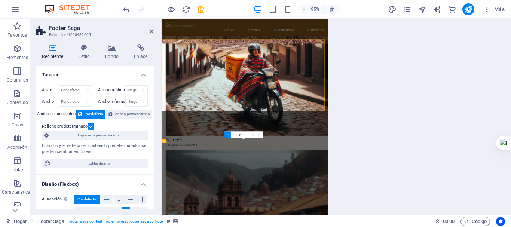
scroll to position [1495, 0]
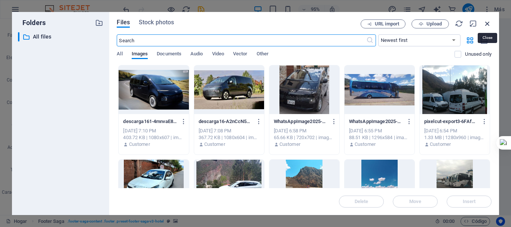
click at [487, 25] on icon "button" at bounding box center [488, 23] width 8 height 8
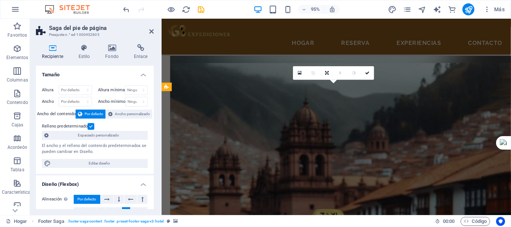
scroll to position [1465, 0]
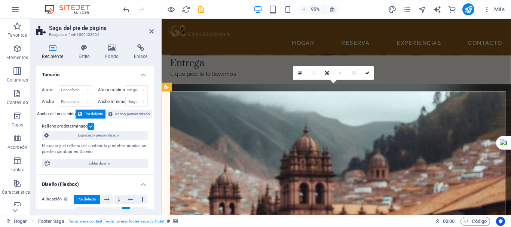
click at [115, 51] on icon at bounding box center [112, 47] width 26 height 7
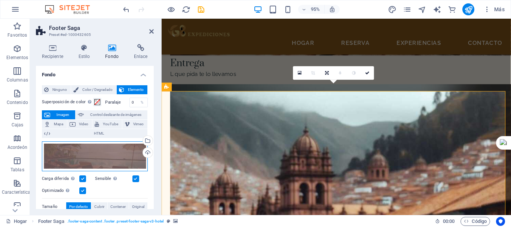
click at [92, 151] on div "Arrastre los archivos aquí, haga clic para elegir archivos o seleccione archivo…" at bounding box center [95, 157] width 106 height 30
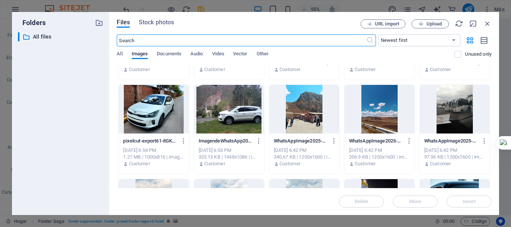
scroll to position [150, 0]
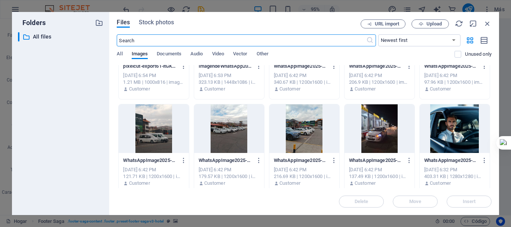
click at [233, 137] on div at bounding box center [229, 128] width 70 height 49
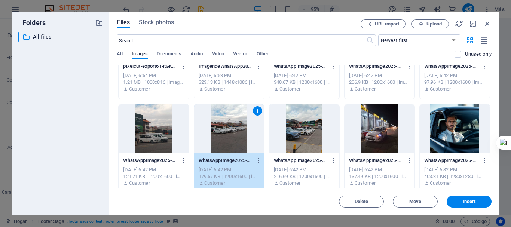
click at [233, 137] on div "1" at bounding box center [229, 128] width 70 height 49
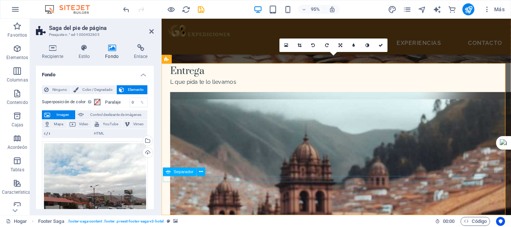
scroll to position [1494, 0]
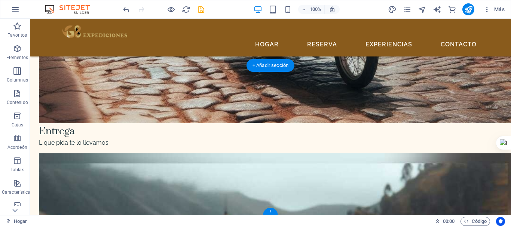
scroll to position [1438, 0]
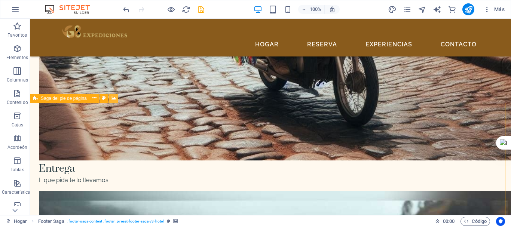
click at [115, 100] on icon at bounding box center [114, 98] width 6 height 8
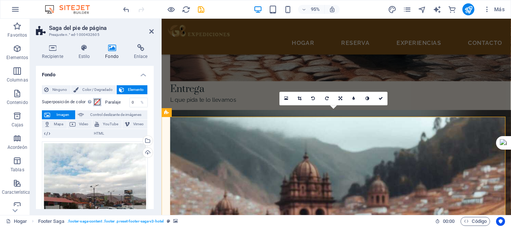
click at [95, 101] on span at bounding box center [97, 102] width 6 height 6
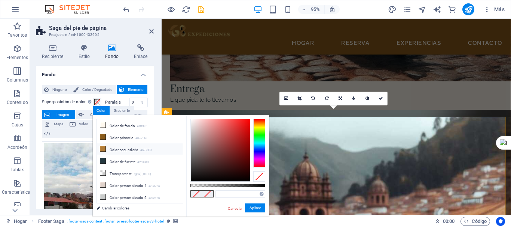
click at [104, 147] on icon at bounding box center [102, 148] width 5 height 5
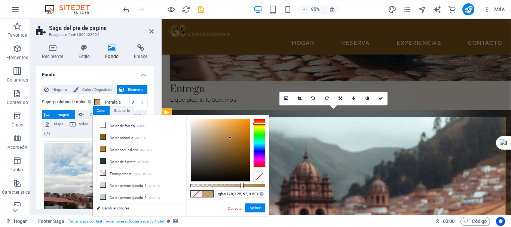
type input "rgba(178, 125, 57, 0.67)"
drag, startPoint x: 266, startPoint y: 186, endPoint x: 241, endPoint y: 186, distance: 25.5
click at [241, 186] on div at bounding box center [241, 185] width 3 height 5
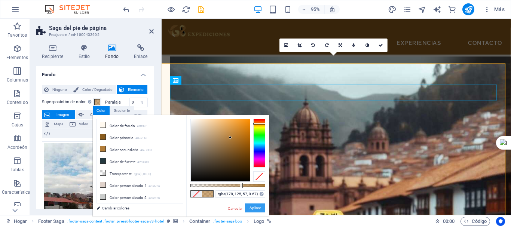
click at [252, 209] on font "Aplicar" at bounding box center [255, 208] width 11 height 4
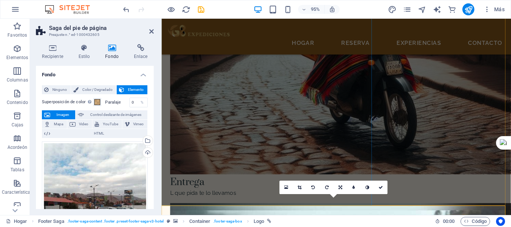
scroll to position [1344, 0]
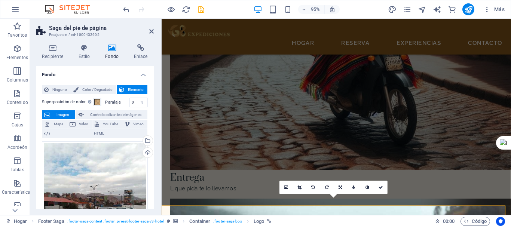
select select "px"
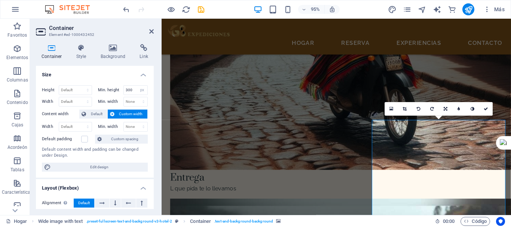
scroll to position [1232, 0]
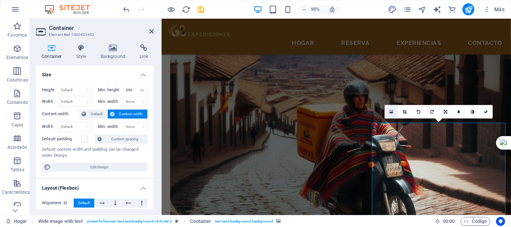
click at [389, 110] on link at bounding box center [391, 111] width 13 height 13
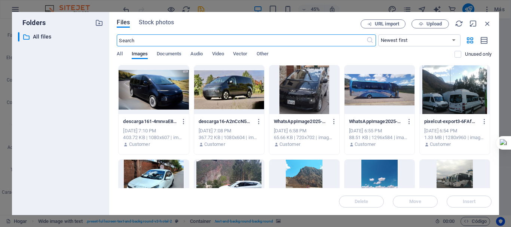
scroll to position [112, 0]
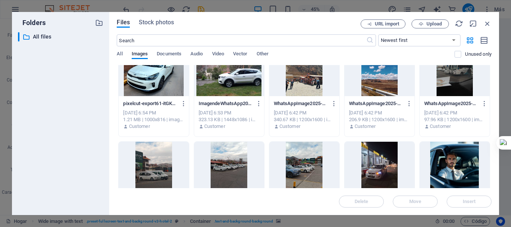
click at [304, 80] on div at bounding box center [305, 72] width 70 height 49
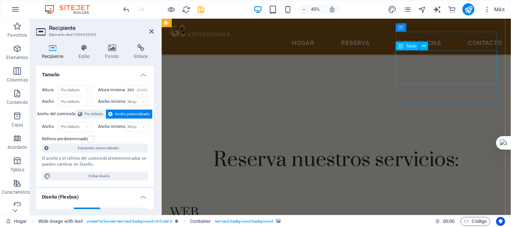
scroll to position [183, 0]
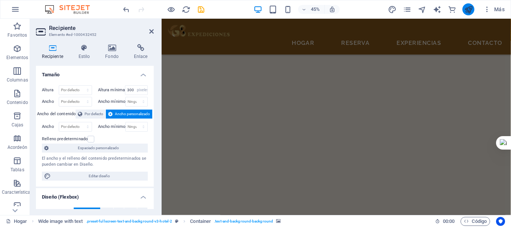
click at [467, 12] on icon "publicar" at bounding box center [469, 9] width 9 height 9
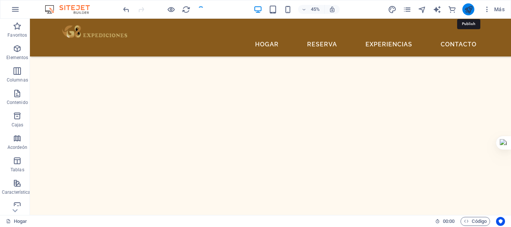
scroll to position [1324, 0]
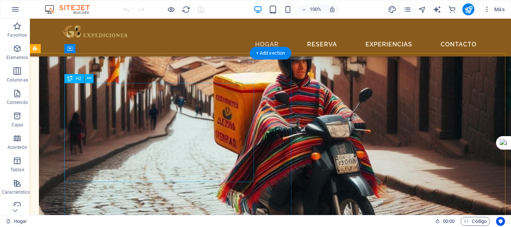
scroll to position [1475, 0]
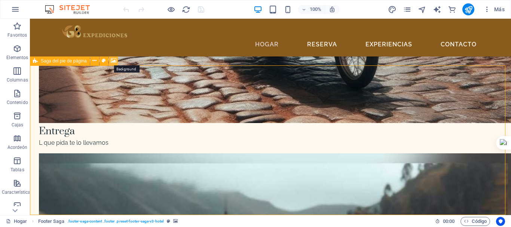
click at [113, 60] on icon at bounding box center [114, 61] width 6 height 8
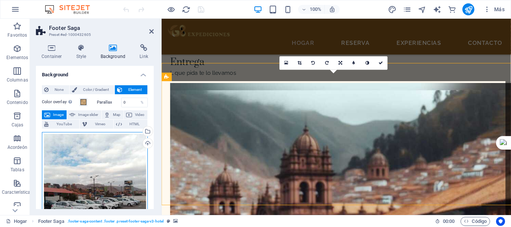
click at [106, 172] on div "Drag files here, click to choose files or select files from Files or our free s…" at bounding box center [95, 202] width 106 height 140
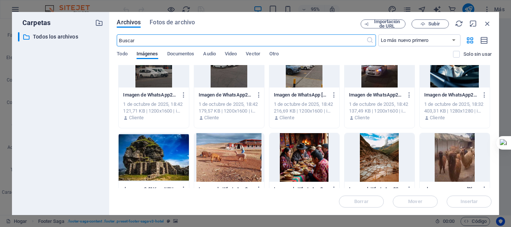
scroll to position [225, 0]
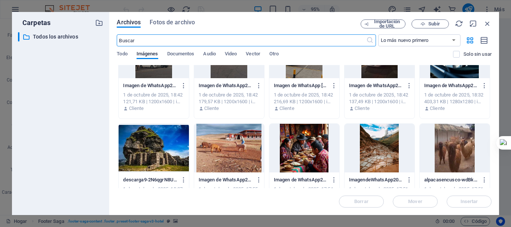
click at [237, 153] on div at bounding box center [229, 148] width 70 height 49
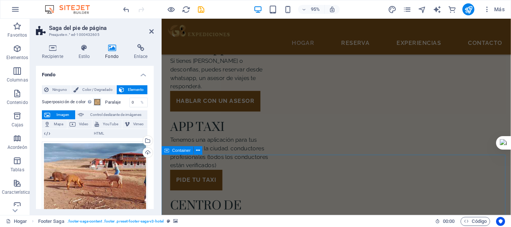
scroll to position [446, 0]
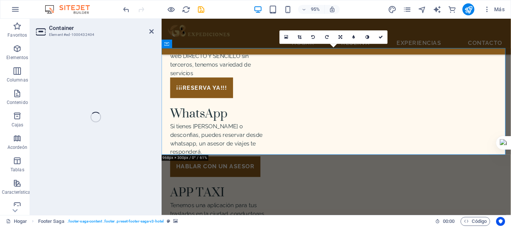
select select "px"
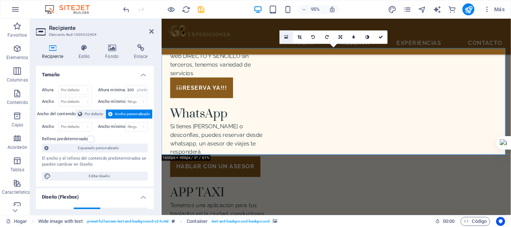
click at [285, 36] on icon at bounding box center [287, 37] width 4 height 5
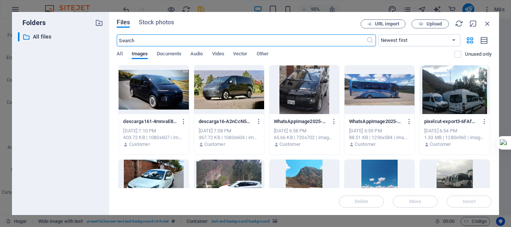
scroll to position [675, 0]
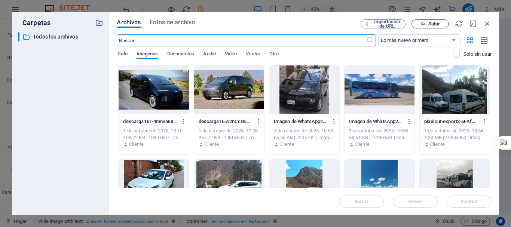
click at [429, 24] on font "Subir" at bounding box center [434, 24] width 11 height 6
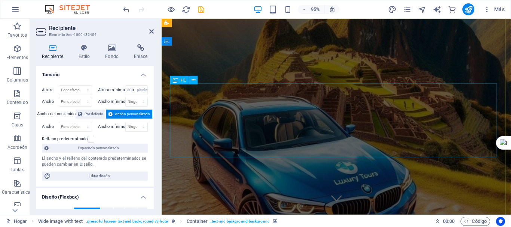
scroll to position [0, 0]
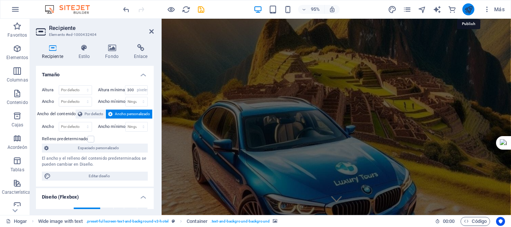
click at [465, 9] on icon "publicar" at bounding box center [469, 9] width 9 height 9
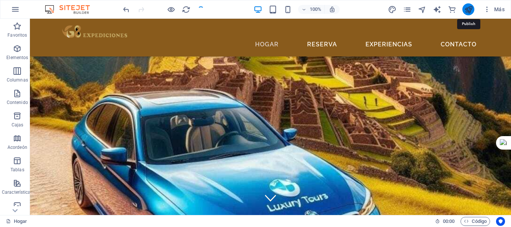
scroll to position [406, 0]
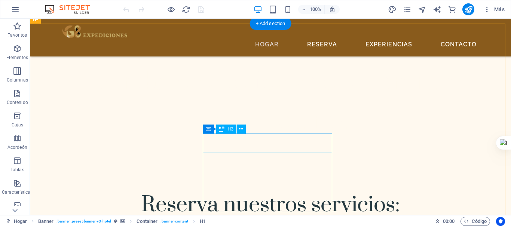
scroll to position [225, 0]
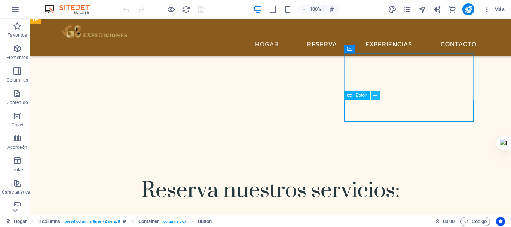
click at [376, 97] on icon at bounding box center [375, 96] width 4 height 8
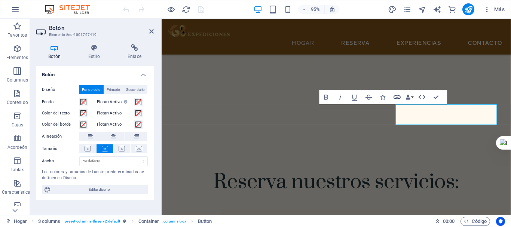
click at [396, 100] on icon "button" at bounding box center [397, 97] width 9 height 9
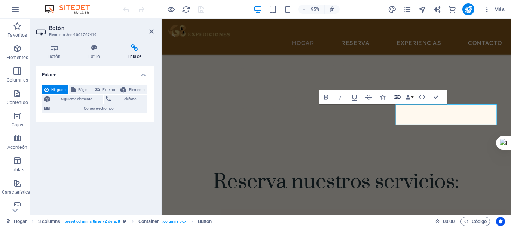
click at [398, 98] on icon "button" at bounding box center [397, 97] width 9 height 9
click at [104, 91] on font "Externo" at bounding box center [109, 90] width 13 height 4
select select "blank"
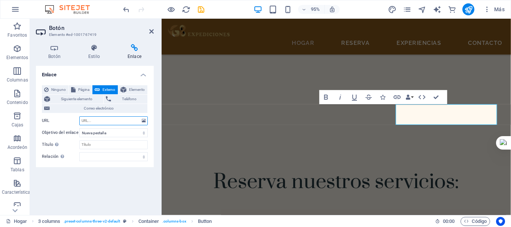
click at [107, 122] on input "URL" at bounding box center [113, 120] width 69 height 9
paste input "https://g8-expediciones.ondelight.app/"
type input "https://g8-expediciones.ondelight.app/"
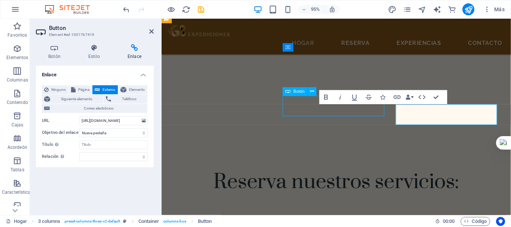
scroll to position [216, 0]
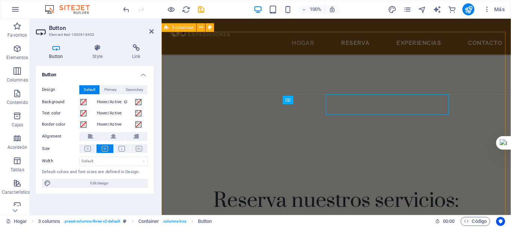
scroll to position [226, 0]
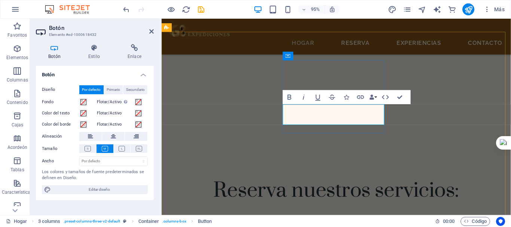
click at [361, 98] on icon "button" at bounding box center [361, 97] width 7 height 3
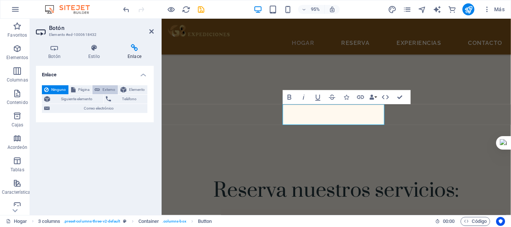
click at [104, 91] on font "Externo" at bounding box center [109, 90] width 13 height 4
select select "blank"
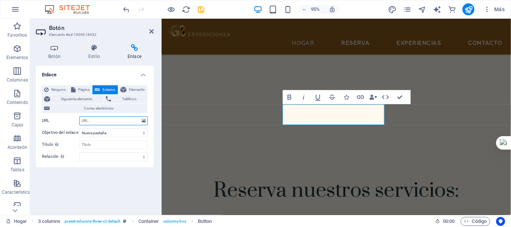
click at [118, 124] on input "URL" at bounding box center [113, 120] width 69 height 9
paste input "https://wa.me/51921655944?text=hola%20deseo%20hablar%20con%20un%20asesor"
type input "https://wa.me/51921655944?text=hola%20deseo%20hablar%20con%20un%20asesor"
click at [103, 159] on select "alternar autor marcador externo ayuda licencia próximo no seguir sin referencia…" at bounding box center [113, 156] width 69 height 9
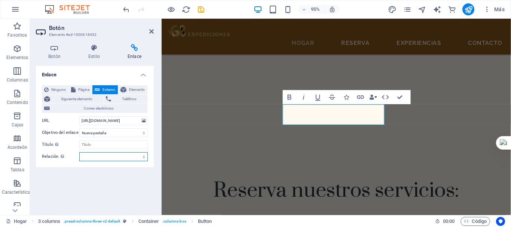
scroll to position [0, 0]
select select "nofollow"
click at [79, 152] on select "alternar autor marcador externo ayuda licencia próximo no seguir sin referencia…" at bounding box center [113, 156] width 69 height 9
click at [102, 147] on input "Título La descripción adicional del enlace no debe coincidir con el texto del e…" at bounding box center [113, 144] width 69 height 9
click at [103, 130] on select "Nueva pestaña Misma pestaña Cubrir" at bounding box center [113, 132] width 69 height 9
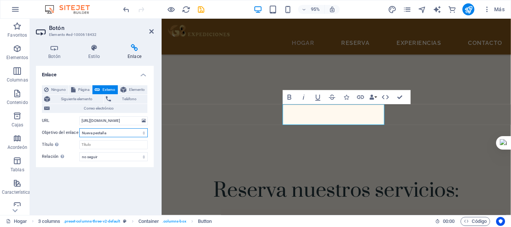
click at [103, 130] on select "Nueva pestaña Misma pestaña Cubrir" at bounding box center [113, 132] width 69 height 9
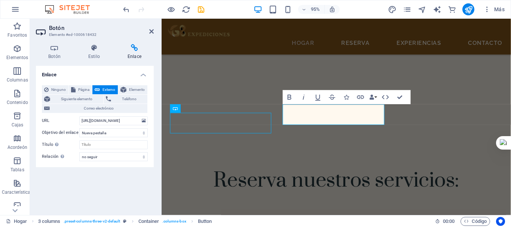
scroll to position [216, 0]
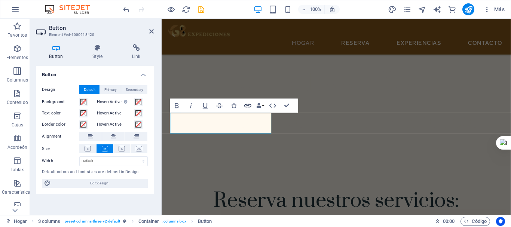
scroll to position [226, 0]
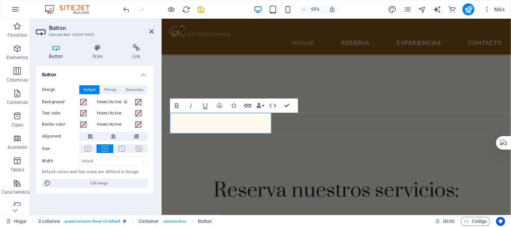
click at [249, 107] on icon "button" at bounding box center [248, 106] width 9 height 9
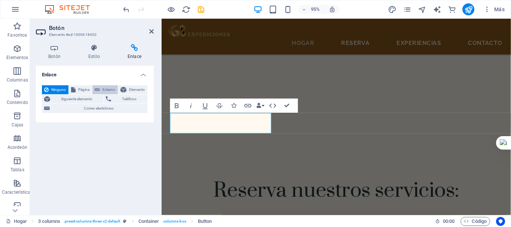
click at [104, 91] on font "Externo" at bounding box center [109, 90] width 13 height 4
select select "blank"
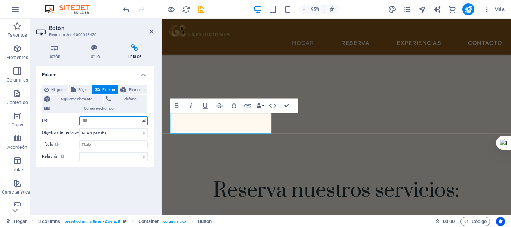
click at [105, 118] on input "URL" at bounding box center [113, 120] width 69 height 9
paste input "https://www.g8expediciones.app/shop"
type input "https://www.g8expediciones.app/shop"
click at [100, 155] on select "alternar autor marcador externo ayuda licencia próximo no seguir sin referencia…" at bounding box center [113, 156] width 69 height 9
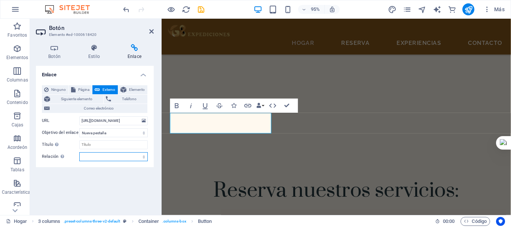
scroll to position [0, 0]
select select "search"
click at [79, 152] on select "alternar autor marcador externo ayuda licencia próximo no seguir sin referencia…" at bounding box center [113, 156] width 69 height 9
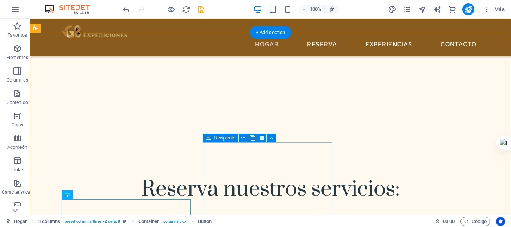
scroll to position [216, 0]
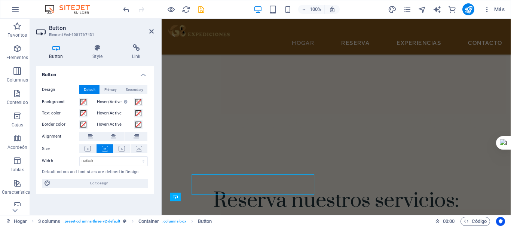
scroll to position [232, 0]
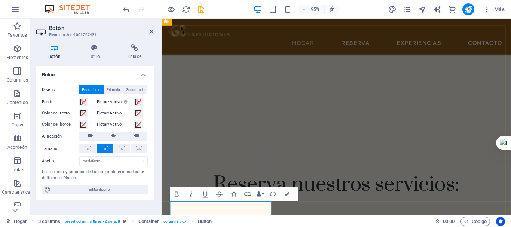
click at [248, 197] on icon "button" at bounding box center [248, 194] width 9 height 9
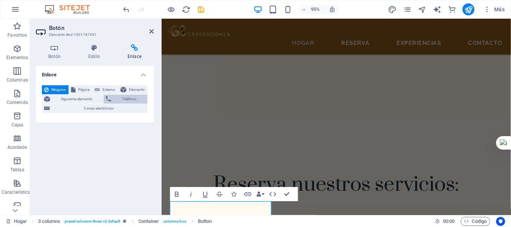
click at [115, 96] on span "Teléfono" at bounding box center [129, 99] width 32 height 9
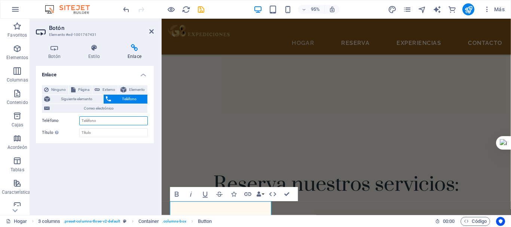
click at [105, 118] on input "Teléfono" at bounding box center [113, 120] width 69 height 9
type input "[PHONE_NUMBER]"
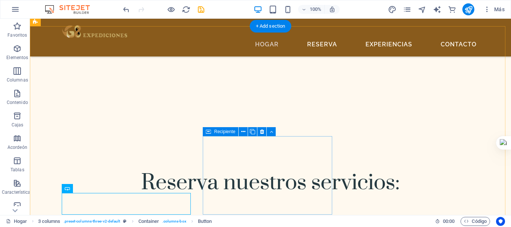
scroll to position [222, 0]
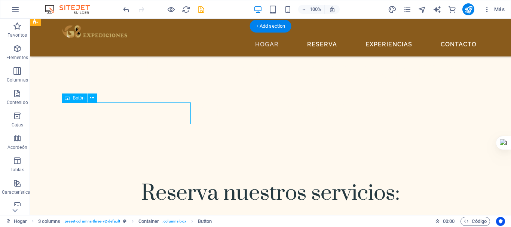
select select "search"
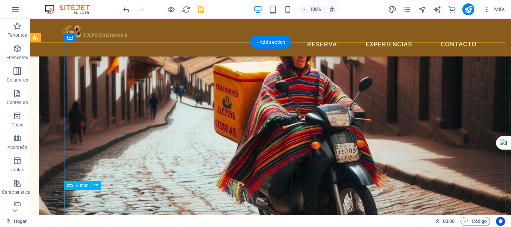
scroll to position [1374, 0]
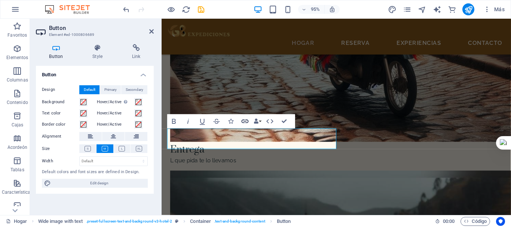
click at [246, 123] on icon "button" at bounding box center [245, 122] width 7 height 4
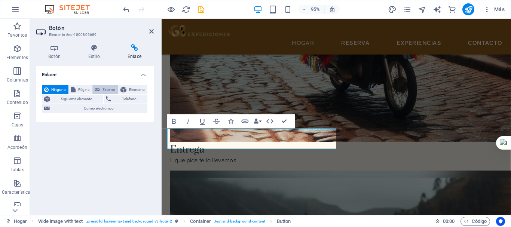
click at [103, 91] on font "Externo" at bounding box center [109, 90] width 13 height 4
select select "blank"
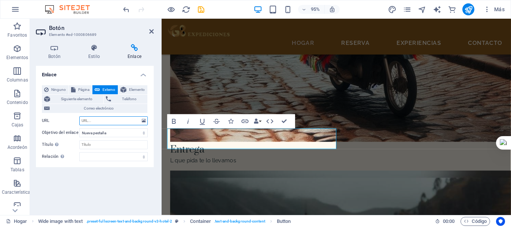
click at [101, 119] on input "URL" at bounding box center [113, 120] width 69 height 9
paste input "https://www.g8expediciones.app/shop"
type input "https://www.g8expediciones.app/shop"
click at [105, 157] on select "alternar autor marcador externo ayuda licencia próximo no seguir sin referencia…" at bounding box center [113, 156] width 69 height 9
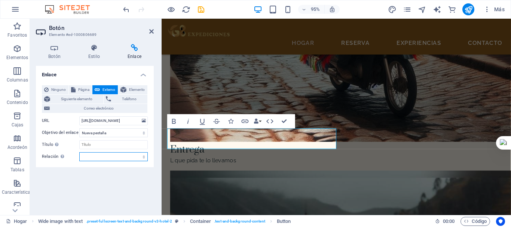
scroll to position [0, 0]
select select "search"
click at [79, 152] on select "alternar autor marcador externo ayuda licencia próximo no seguir sin referencia…" at bounding box center [113, 156] width 69 height 9
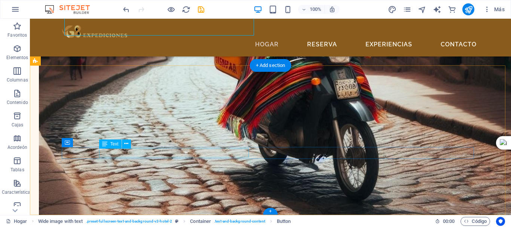
scroll to position [1475, 0]
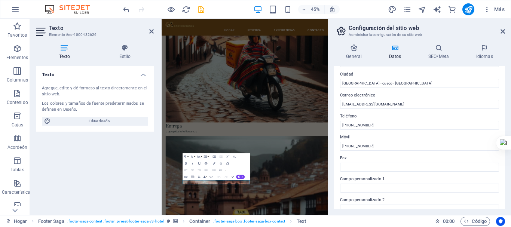
scroll to position [104, 0]
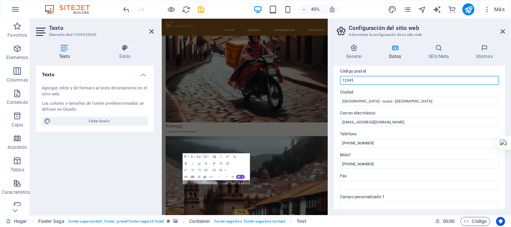
click at [361, 80] on input "12345" at bounding box center [419, 80] width 159 height 9
type input "g"
type input "o"
type input "[GEOGRAPHIC_DATA]"
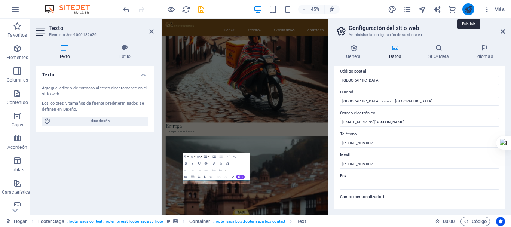
click at [469, 12] on icon "publicar" at bounding box center [469, 9] width 9 height 9
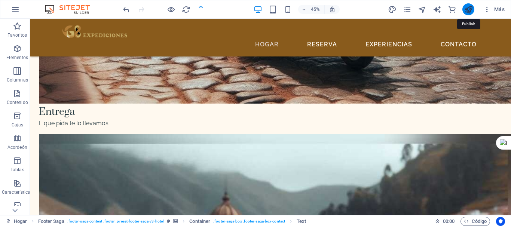
scroll to position [1475, 0]
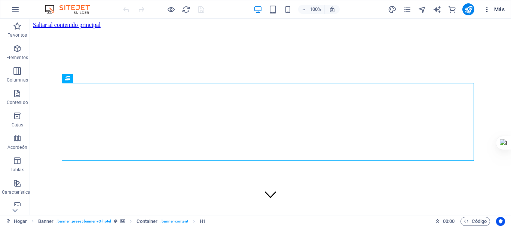
click at [486, 8] on icon "button" at bounding box center [487, 9] width 7 height 7
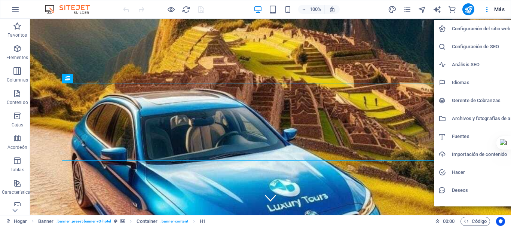
click at [13, 10] on div at bounding box center [255, 113] width 511 height 227
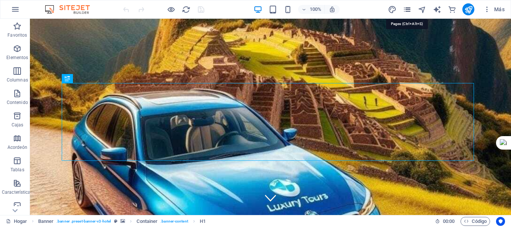
click at [411, 10] on icon "páginas" at bounding box center [407, 9] width 9 height 9
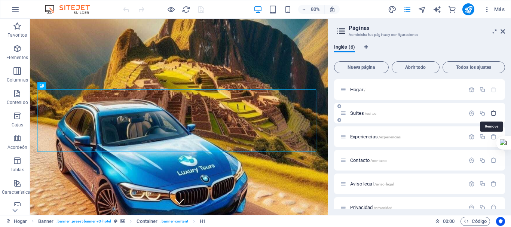
click at [492, 115] on icon "button" at bounding box center [494, 113] width 6 height 6
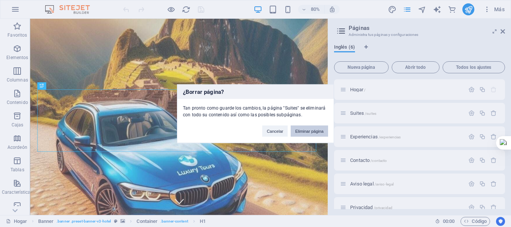
click at [314, 133] on font "Eliminar página" at bounding box center [309, 131] width 28 height 4
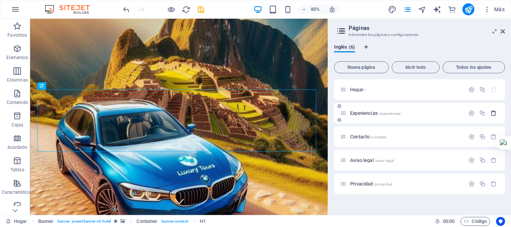
click at [493, 113] on icon "button" at bounding box center [494, 113] width 6 height 6
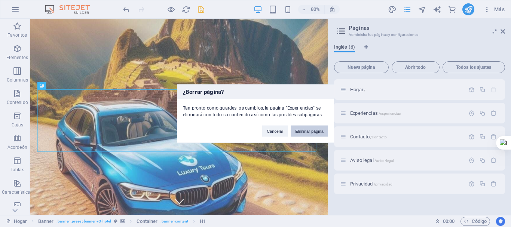
click at [308, 130] on font "Eliminar página" at bounding box center [309, 131] width 28 height 4
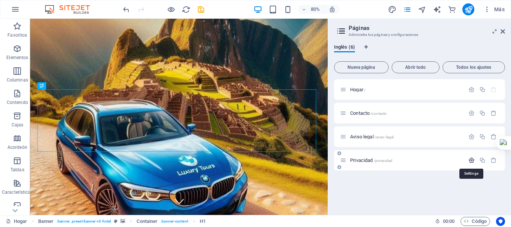
click at [471, 161] on icon "button" at bounding box center [472, 160] width 6 height 6
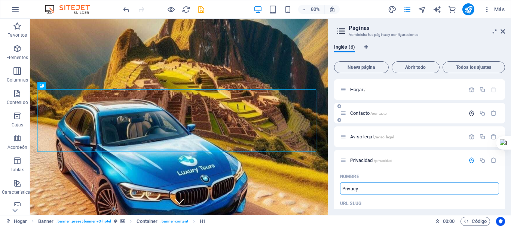
click at [469, 114] on icon "button" at bounding box center [472, 113] width 6 height 6
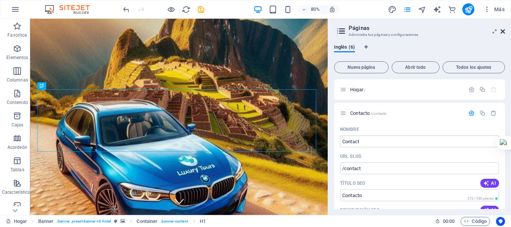
click at [502, 32] on icon at bounding box center [503, 31] width 4 height 6
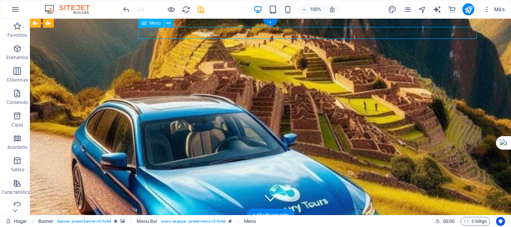
select select
select select "1"
select select
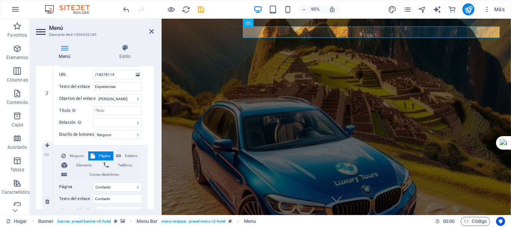
scroll to position [297, 0]
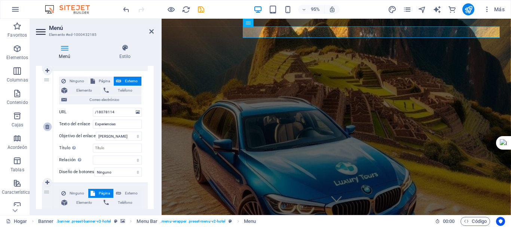
click at [48, 127] on icon at bounding box center [47, 126] width 4 height 5
select select
select select "1"
type input "Contacto"
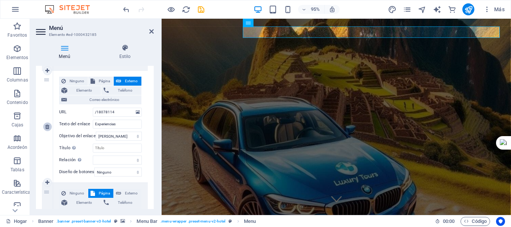
select select
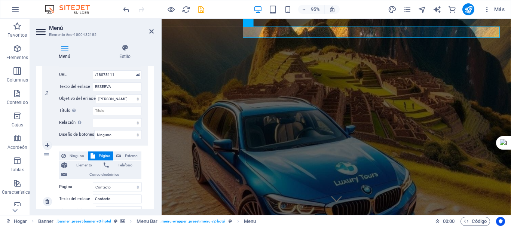
scroll to position [185, 0]
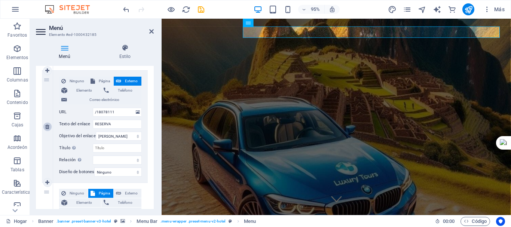
click at [49, 127] on icon at bounding box center [47, 126] width 4 height 5
select select
select select "1"
type input "Contacto"
select select
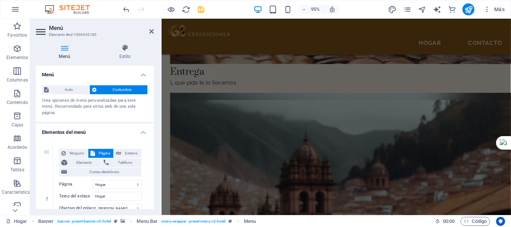
scroll to position [1494, 0]
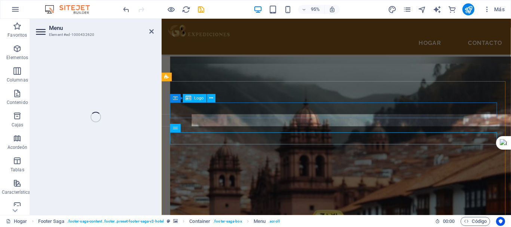
select select
select select "1"
select select
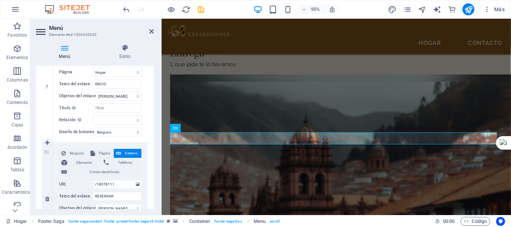
scroll to position [150, 0]
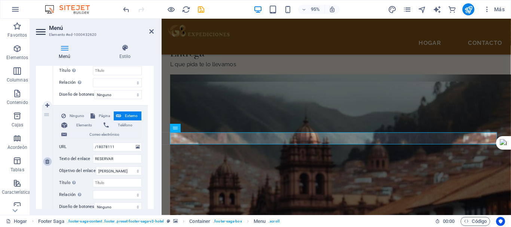
click at [46, 165] on link at bounding box center [47, 161] width 9 height 9
select select
type input "/18078114"
type input "EXPERIENCIAS"
select select
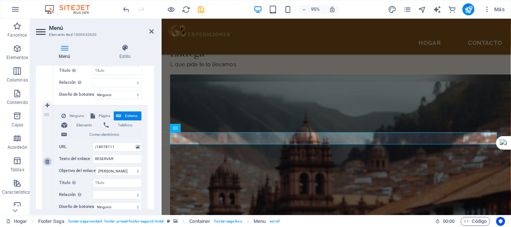
select select "1"
type input "CONTACTO"
select select
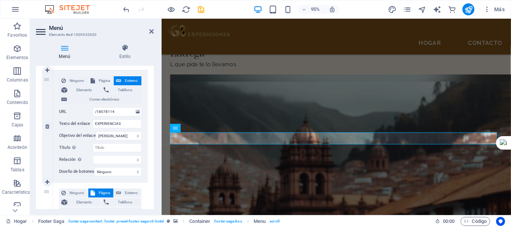
scroll to position [185, 0]
click at [48, 128] on icon at bounding box center [47, 126] width 4 height 5
select select
select select "1"
type input "CONTACTO"
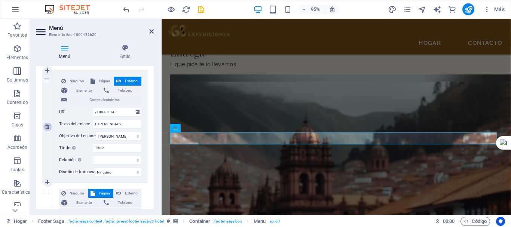
select select
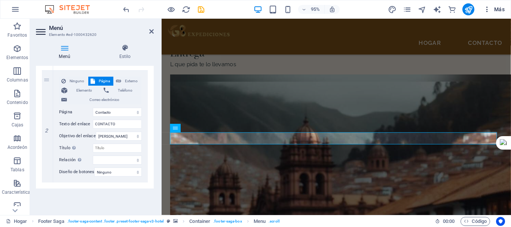
click at [487, 10] on icon "button" at bounding box center [487, 9] width 7 height 7
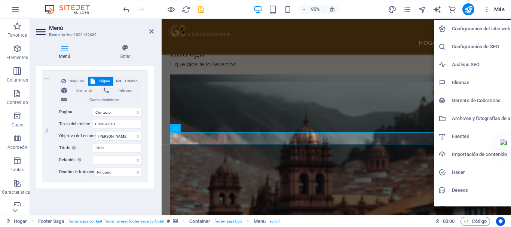
click at [487, 10] on div at bounding box center [255, 113] width 511 height 227
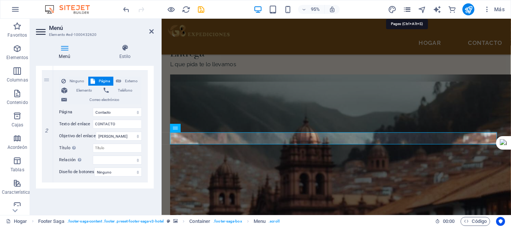
click at [407, 9] on icon "páginas" at bounding box center [407, 9] width 9 height 9
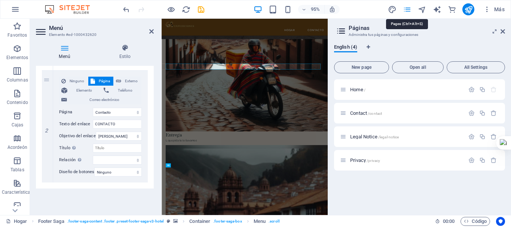
scroll to position [1495, 0]
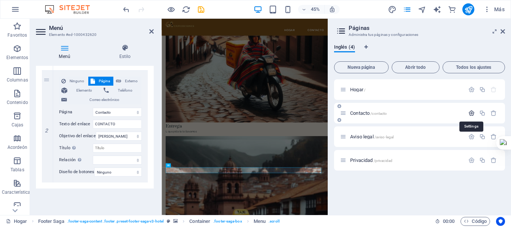
click at [470, 111] on icon "button" at bounding box center [472, 113] width 6 height 6
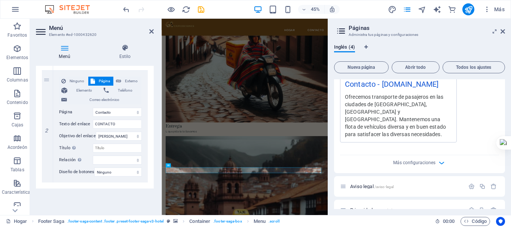
scroll to position [273, 0]
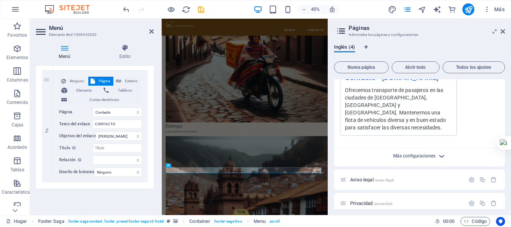
click at [414, 153] on font "Más configuraciones" at bounding box center [414, 155] width 42 height 5
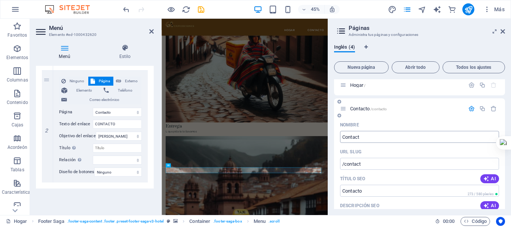
scroll to position [0, 0]
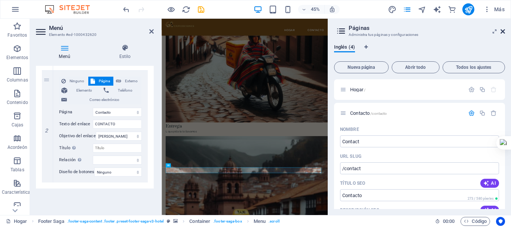
click at [504, 32] on icon at bounding box center [503, 31] width 4 height 6
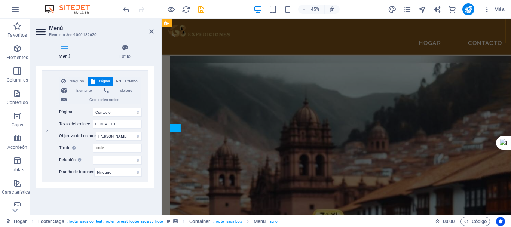
scroll to position [1475, 0]
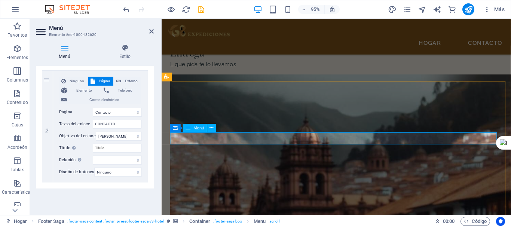
click at [202, 12] on icon "ahorrar" at bounding box center [201, 9] width 9 height 9
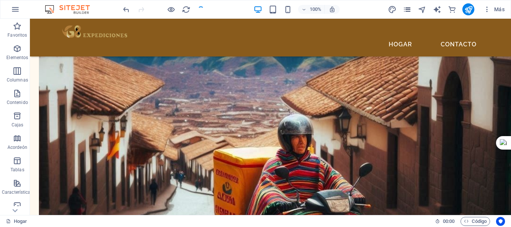
click at [407, 5] on icon "páginas" at bounding box center [407, 9] width 9 height 9
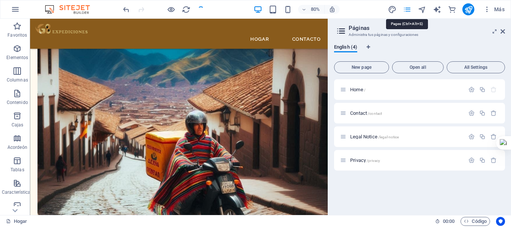
scroll to position [1273, 0]
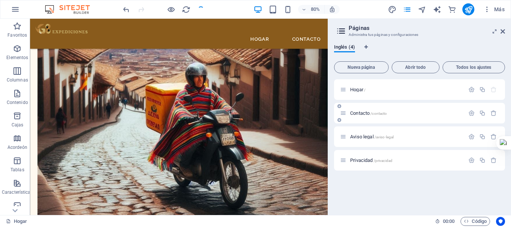
click at [357, 114] on font "Contacto" at bounding box center [359, 113] width 19 height 6
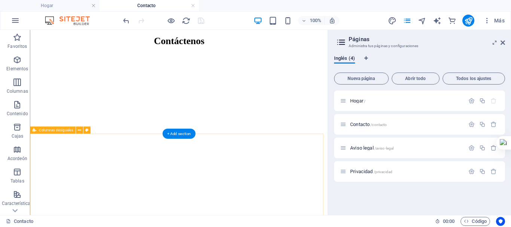
scroll to position [144, 0]
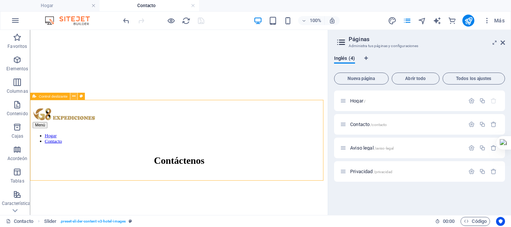
click at [74, 96] on icon at bounding box center [73, 96] width 3 height 6
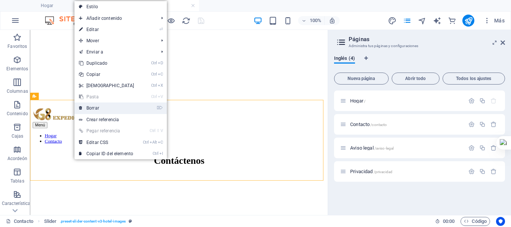
click at [95, 109] on font "Borrar" at bounding box center [92, 108] width 13 height 5
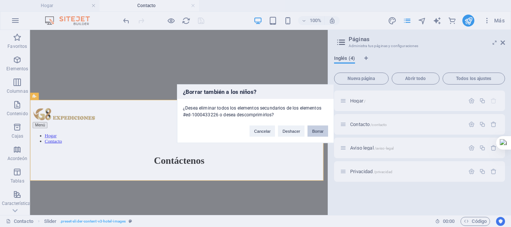
click at [315, 130] on font "Borrar" at bounding box center [318, 131] width 12 height 4
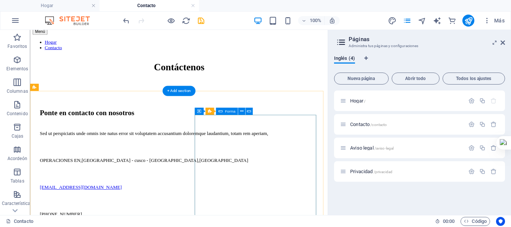
scroll to position [155, 0]
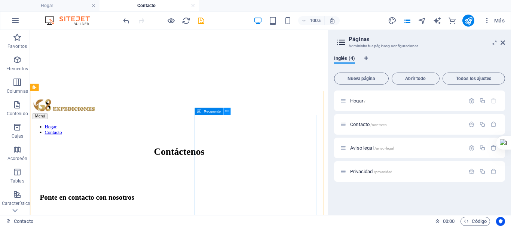
click at [231, 111] on button at bounding box center [227, 111] width 7 height 7
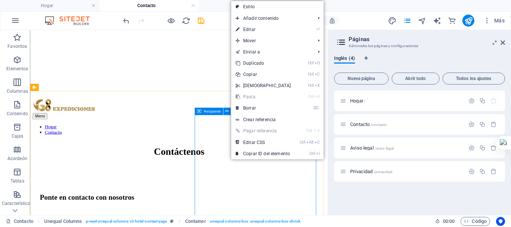
click at [198, 112] on icon at bounding box center [199, 111] width 4 height 7
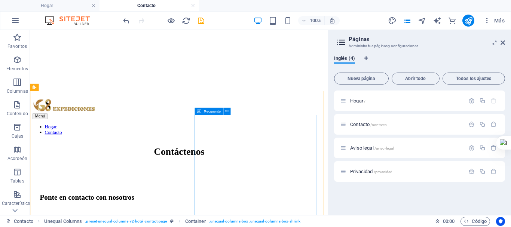
click at [204, 110] on font "Recipiente" at bounding box center [212, 111] width 17 height 4
click at [204, 112] on font "Recipiente" at bounding box center [212, 111] width 17 height 4
click at [209, 112] on font "Recipiente" at bounding box center [212, 111] width 17 height 4
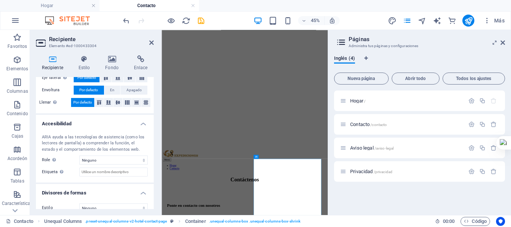
scroll to position [180, 0]
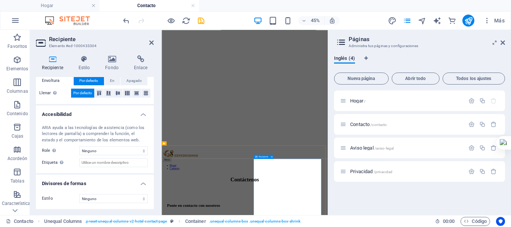
click at [258, 156] on div "Recipiente" at bounding box center [262, 157] width 16 height 4
click at [507, 44] on aside "Páginas Administra tus páginas y configuraciones Inglés (4) Nueva página Abrir …" at bounding box center [419, 122] width 183 height 185
drag, startPoint x: 504, startPoint y: 42, endPoint x: 322, endPoint y: 66, distance: 182.7
click at [504, 42] on icon at bounding box center [503, 43] width 4 height 6
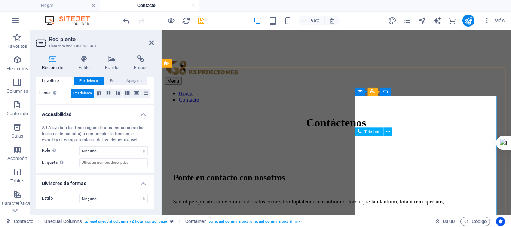
scroll to position [155, 0]
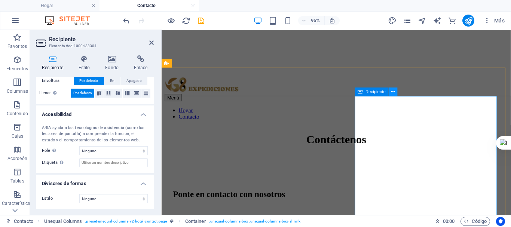
click at [395, 92] on icon at bounding box center [394, 91] width 4 height 7
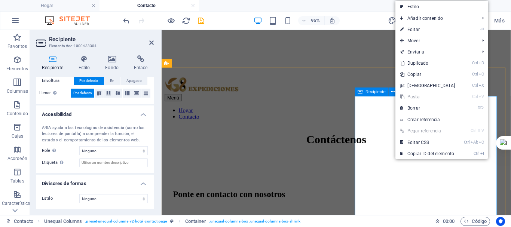
click at [375, 90] on font "Recipiente" at bounding box center [376, 91] width 20 height 5
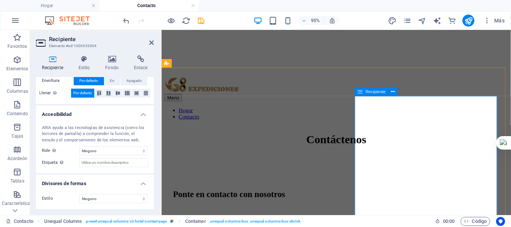
click at [375, 90] on font "Recipiente" at bounding box center [376, 91] width 20 height 5
drag, startPoint x: 372, startPoint y: 101, endPoint x: 522, endPoint y: 126, distance: 151.9
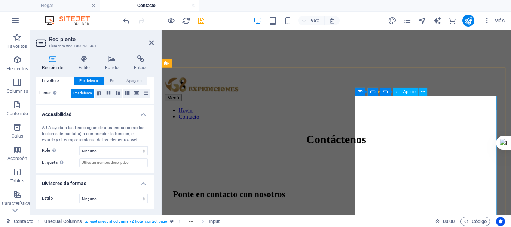
click at [405, 92] on font "Aporte" at bounding box center [410, 91] width 13 height 5
click at [411, 91] on font "Aporte" at bounding box center [410, 91] width 13 height 5
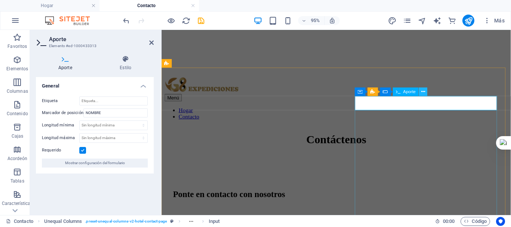
click at [426, 94] on button at bounding box center [423, 92] width 9 height 9
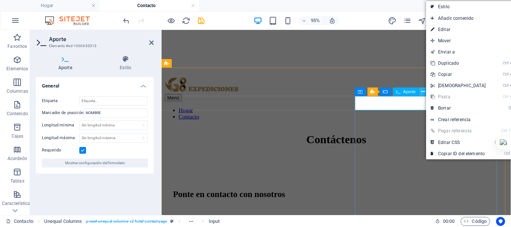
click at [426, 94] on button at bounding box center [423, 92] width 9 height 9
click at [384, 92] on icon at bounding box center [385, 92] width 5 height 9
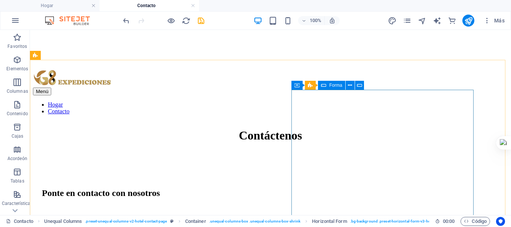
click at [338, 86] on font "Forma" at bounding box center [335, 85] width 13 height 5
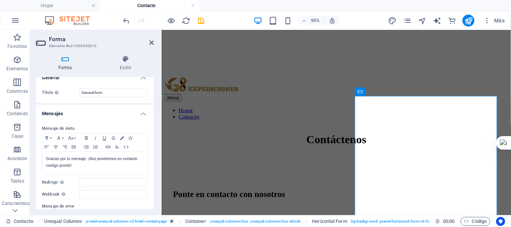
scroll to position [0, 0]
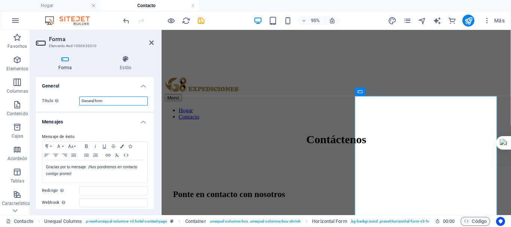
click at [113, 101] on input "General form" at bounding box center [113, 101] width 69 height 9
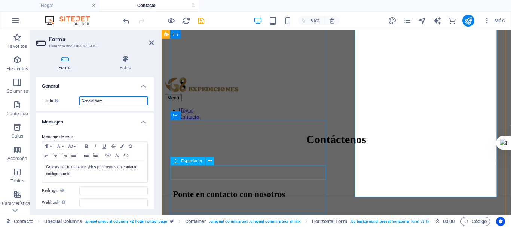
scroll to position [305, 0]
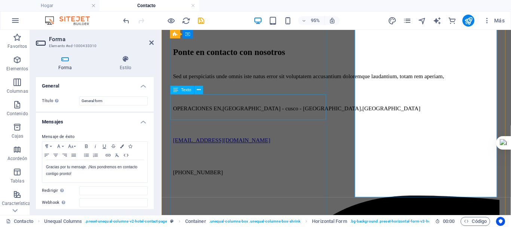
click at [223, 82] on div "Sed ut perspiciatis unde omnis iste natus error sit voluptatem accusantium dolo…" at bounding box center [346, 79] width 344 height 7
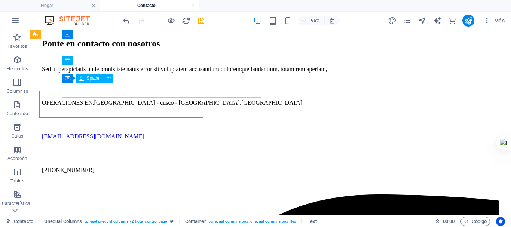
scroll to position [312, 0]
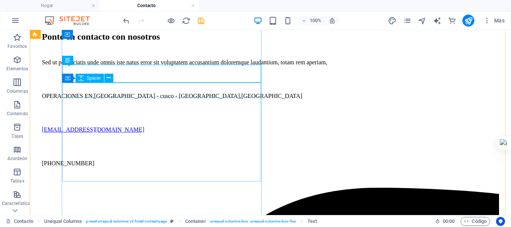
click at [198, 87] on div at bounding box center [271, 79] width 458 height 15
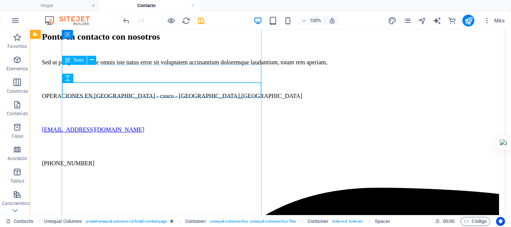
click at [194, 66] on div "Sed ut perspiciatis unde omnis iste natus error sit voluptatem accusantium dolo…" at bounding box center [271, 62] width 458 height 7
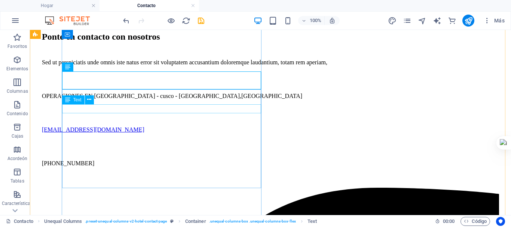
scroll to position [237, 0]
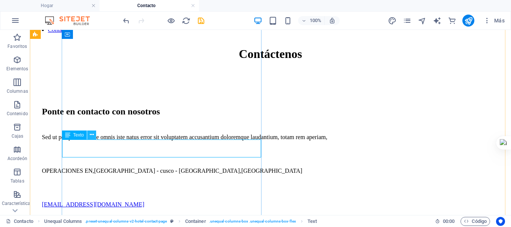
click at [91, 134] on icon at bounding box center [92, 135] width 4 height 8
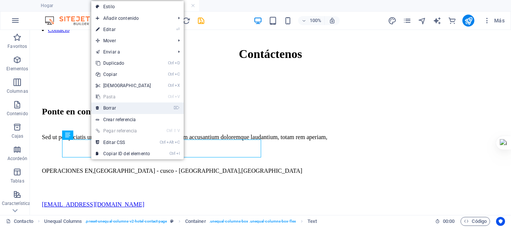
click at [117, 108] on link "⌦ Borrar" at bounding box center [123, 108] width 64 height 11
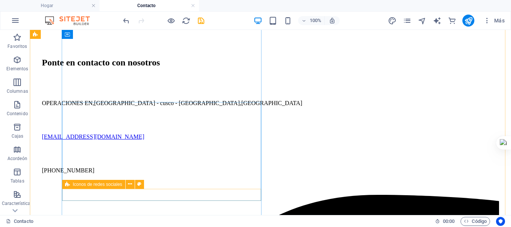
scroll to position [283, 0]
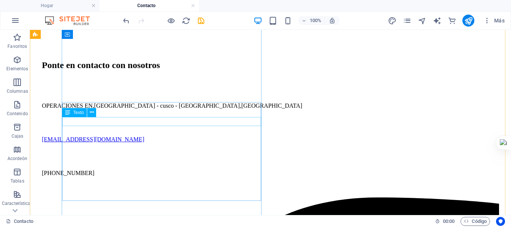
click at [111, 109] on div "OPERACIONES EN , [GEOGRAPHIC_DATA] - cusco - [GEOGRAPHIC_DATA] , [GEOGRAPHIC_DA…" at bounding box center [271, 106] width 458 height 7
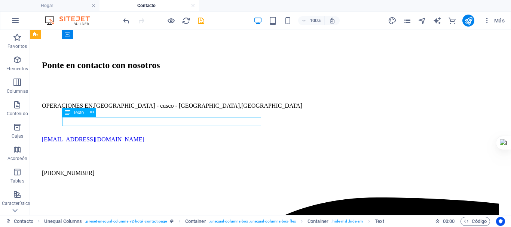
click at [93, 109] on font "OPERACIONES EN" at bounding box center [67, 106] width 51 height 6
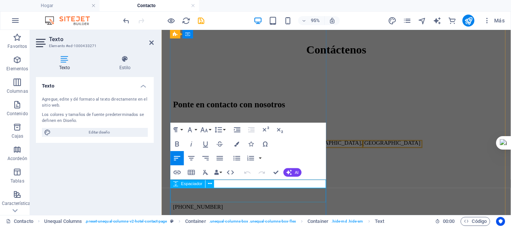
scroll to position [244, 0]
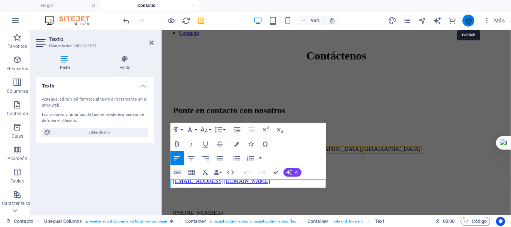
click at [466, 25] on icon "publicar" at bounding box center [469, 20] width 9 height 9
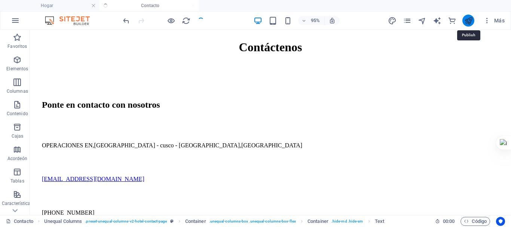
checkbox input "false"
